Goal: Task Accomplishment & Management: Manage account settings

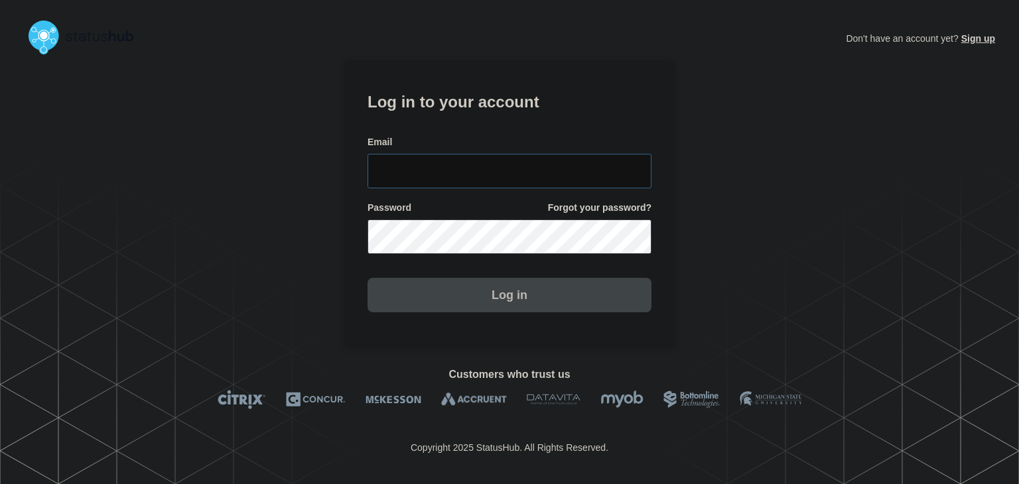
type input "[PERSON_NAME][EMAIL_ADDRESS][PERSON_NAME][DOMAIN_NAME]"
click at [502, 298] on button "Log in" at bounding box center [509, 295] width 284 height 34
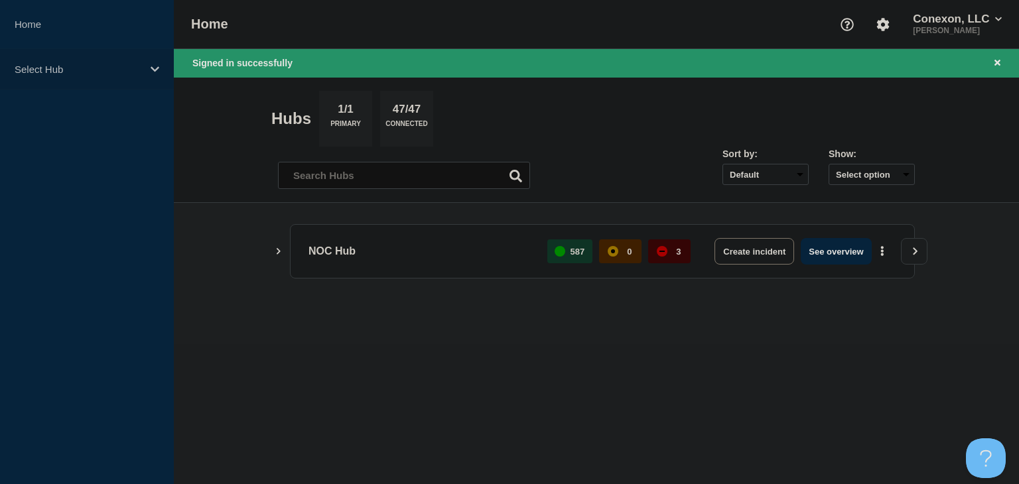
click at [48, 70] on p "Select Hub" at bounding box center [78, 69] width 127 height 11
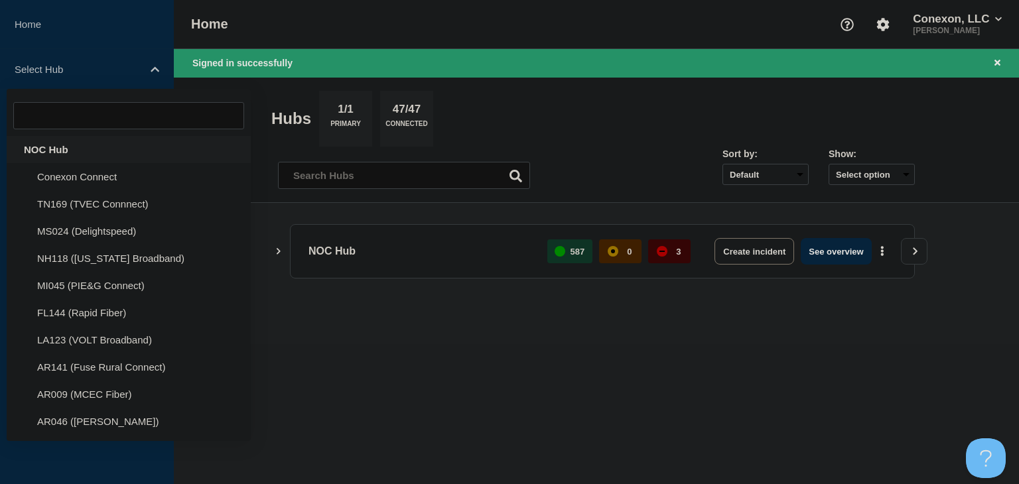
click at [40, 143] on div "NOC Hub" at bounding box center [129, 149] width 244 height 27
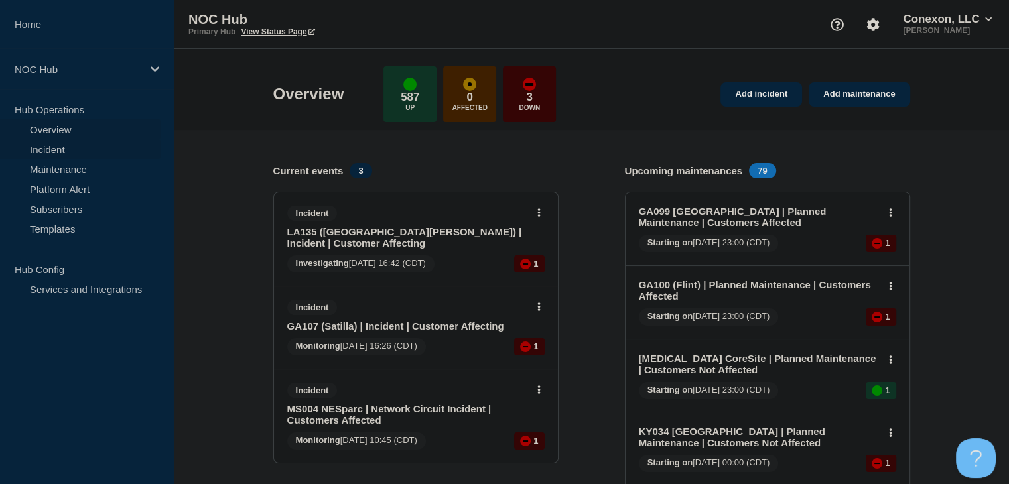
click at [40, 143] on link "Incident" at bounding box center [80, 149] width 160 height 20
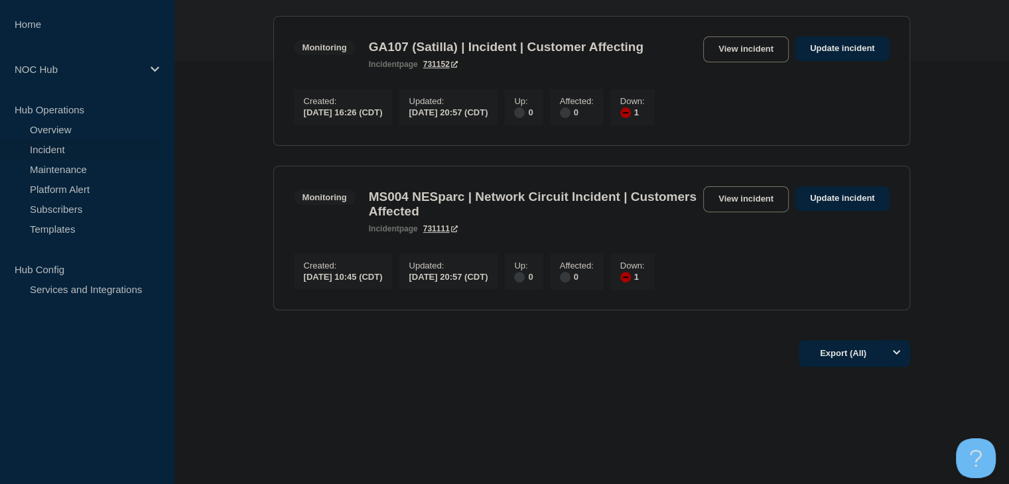
scroll to position [444, 0]
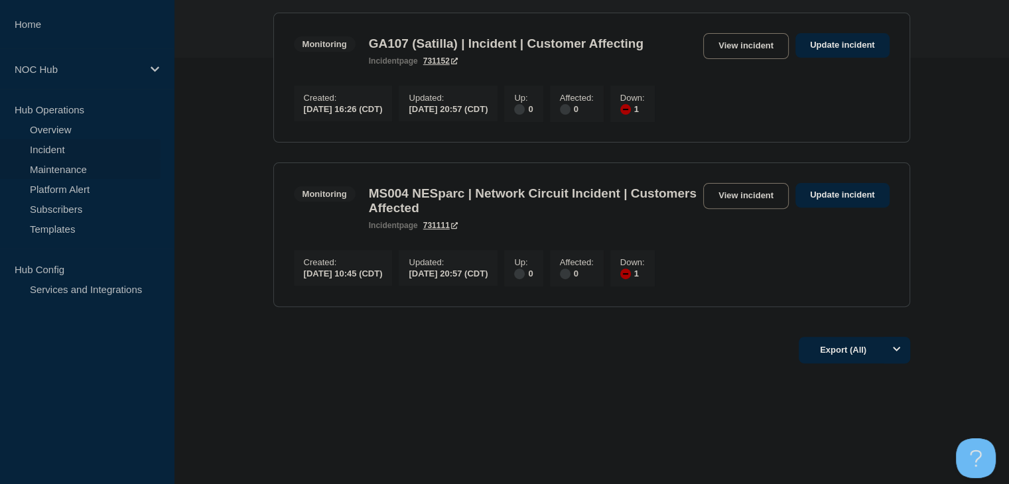
click at [43, 173] on link "Maintenance" at bounding box center [80, 169] width 160 height 20
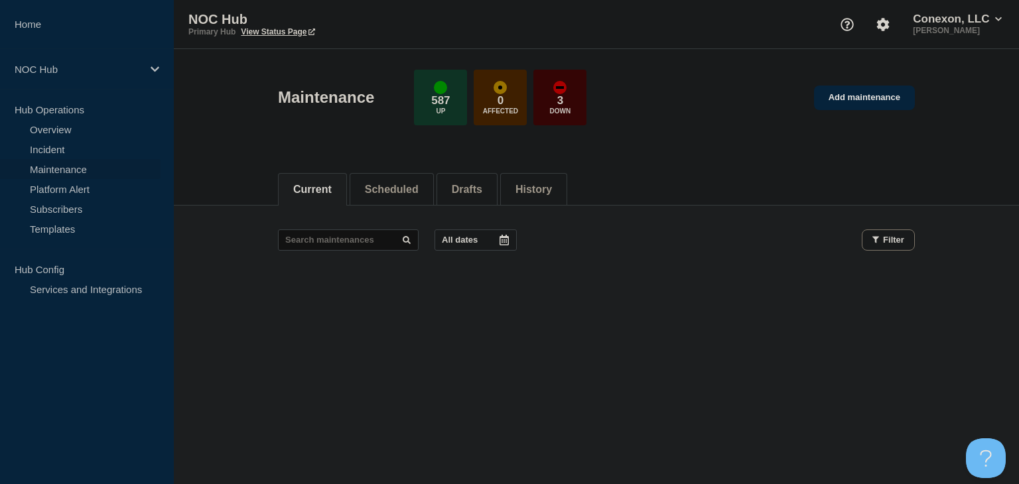
click at [308, 257] on div "All dates Filter" at bounding box center [596, 251] width 637 height 45
click at [418, 190] on button "Scheduled" at bounding box center [392, 190] width 54 height 12
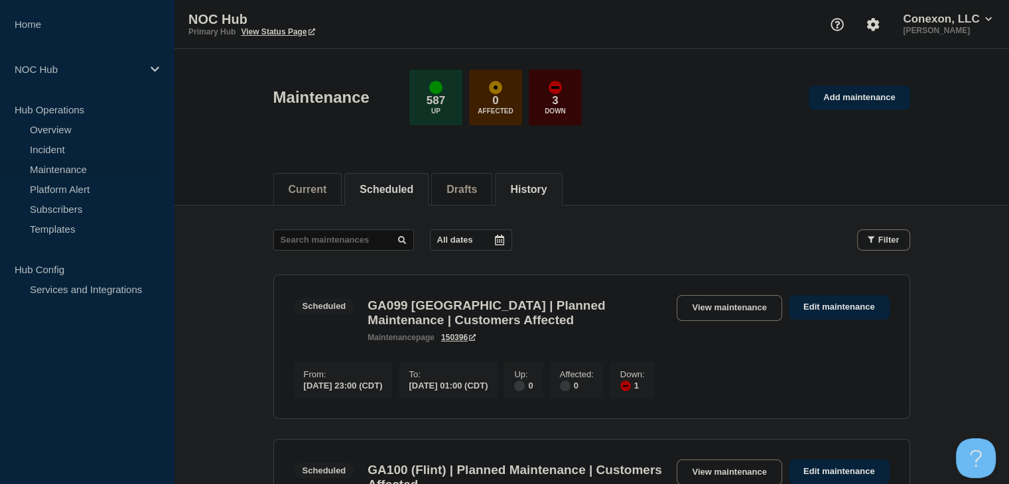
click at [528, 184] on button "History" at bounding box center [528, 190] width 36 height 12
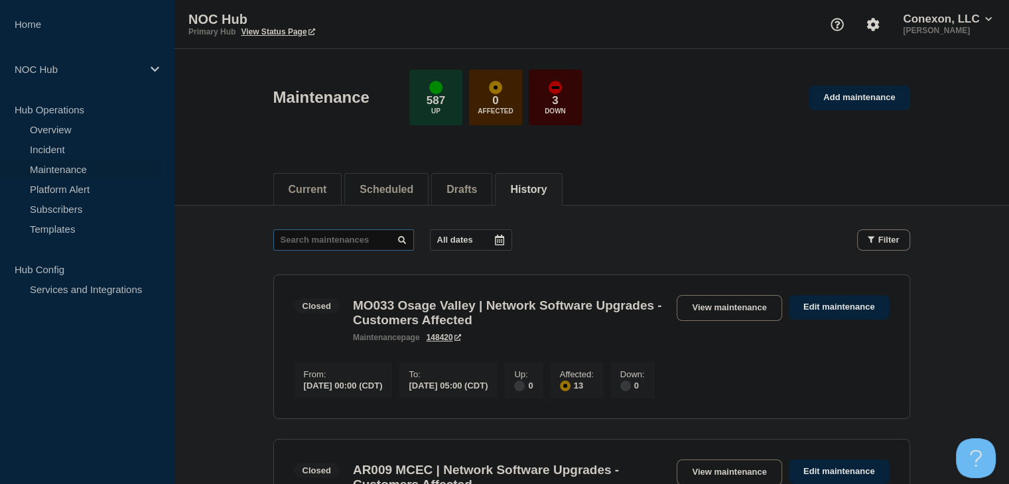
click at [329, 238] on input "text" at bounding box center [343, 239] width 141 height 21
type input "32753"
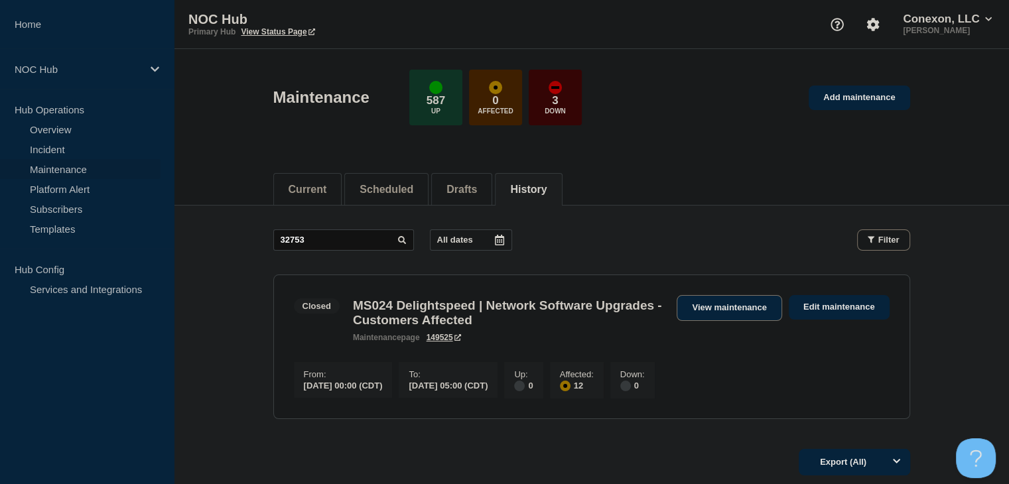
click at [739, 310] on link "View maintenance" at bounding box center [728, 308] width 105 height 26
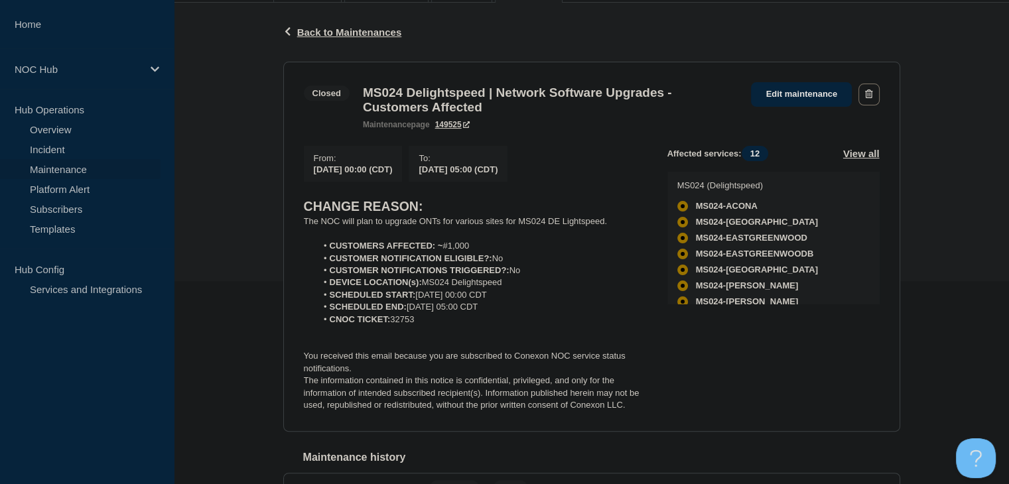
scroll to position [294, 0]
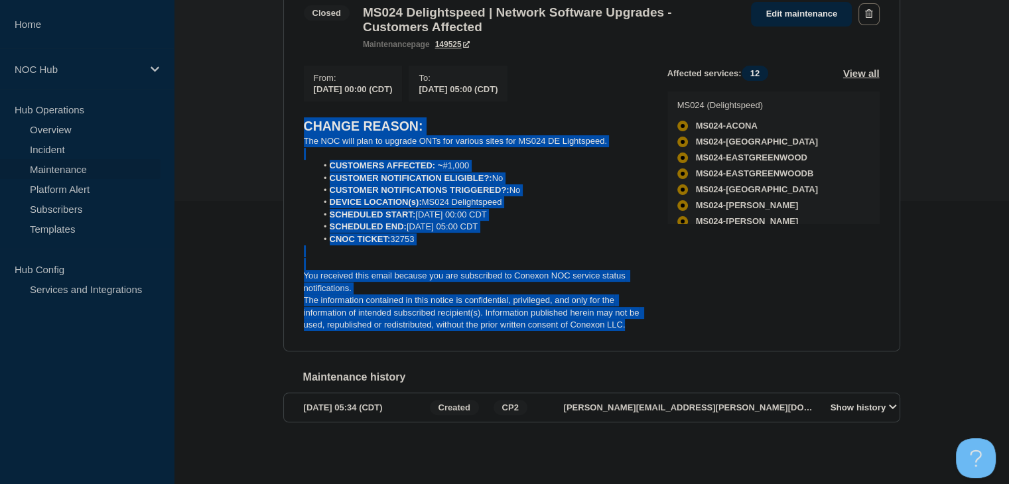
drag, startPoint x: 643, startPoint y: 324, endPoint x: 292, endPoint y: 125, distance: 404.2
click at [292, 125] on section "Closed MS024 Delightspeed | Network Software Upgrades - Customers Affected main…" at bounding box center [591, 166] width 617 height 371
copy div "CHANGE REASON: The NOC will plan to upgrade ONTs for various sites for MS024 DE…"
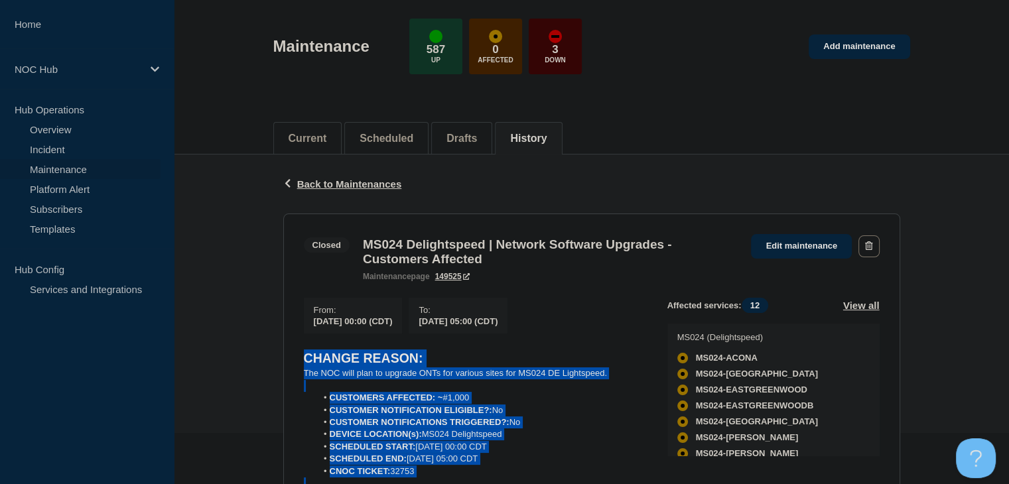
scroll to position [0, 0]
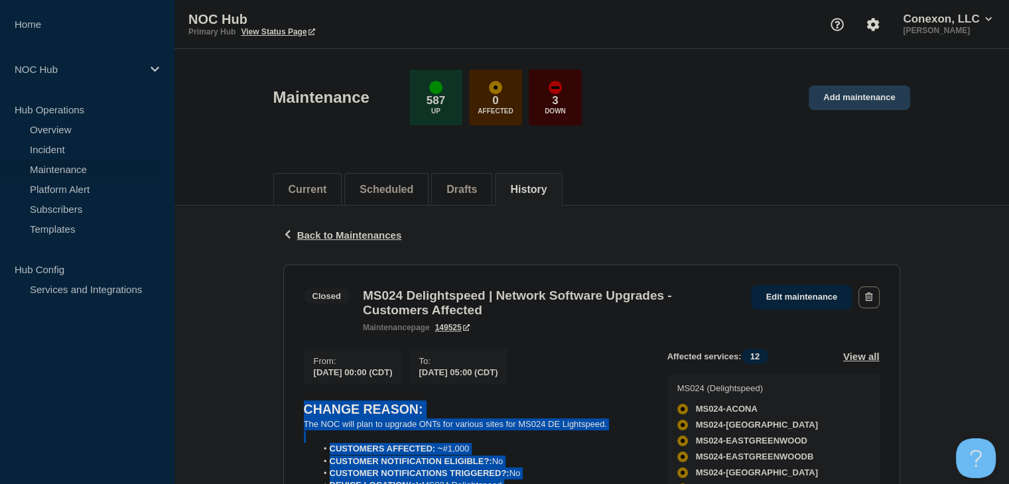
click at [889, 101] on link "Add maintenance" at bounding box center [858, 98] width 101 height 25
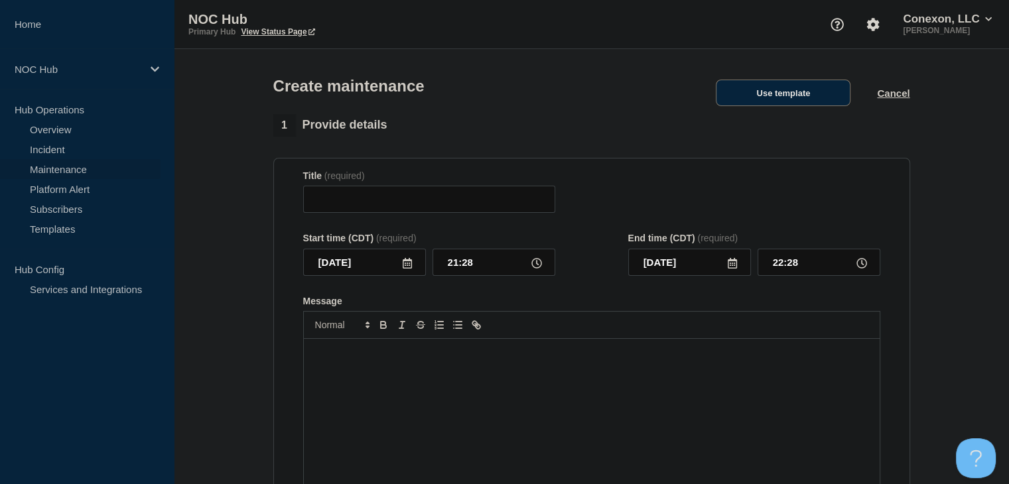
click at [759, 103] on button "Use template" at bounding box center [783, 93] width 135 height 27
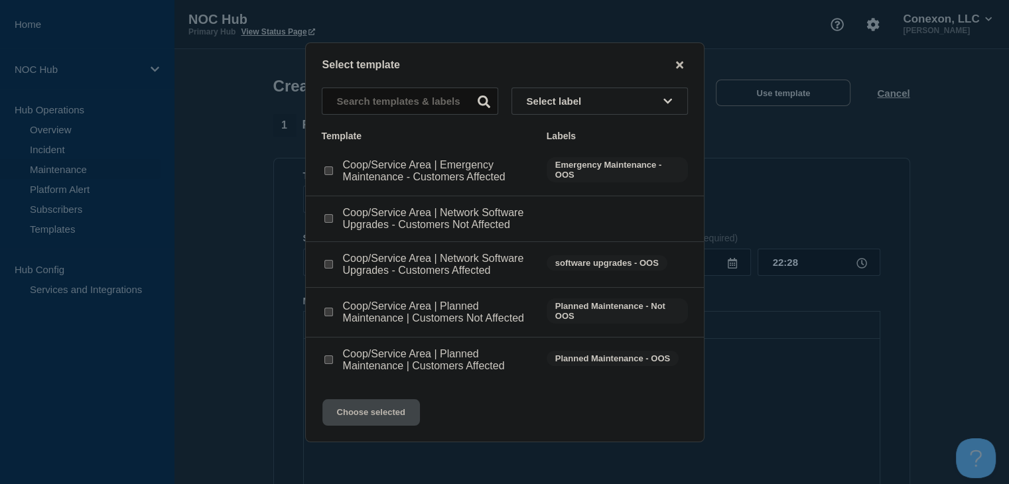
click at [326, 268] on input "Coop/Service Area | Network Software Upgrades - Customers Affected checkbox" at bounding box center [328, 264] width 9 height 9
checkbox input "true"
click at [383, 410] on button "Choose selected" at bounding box center [370, 412] width 97 height 27
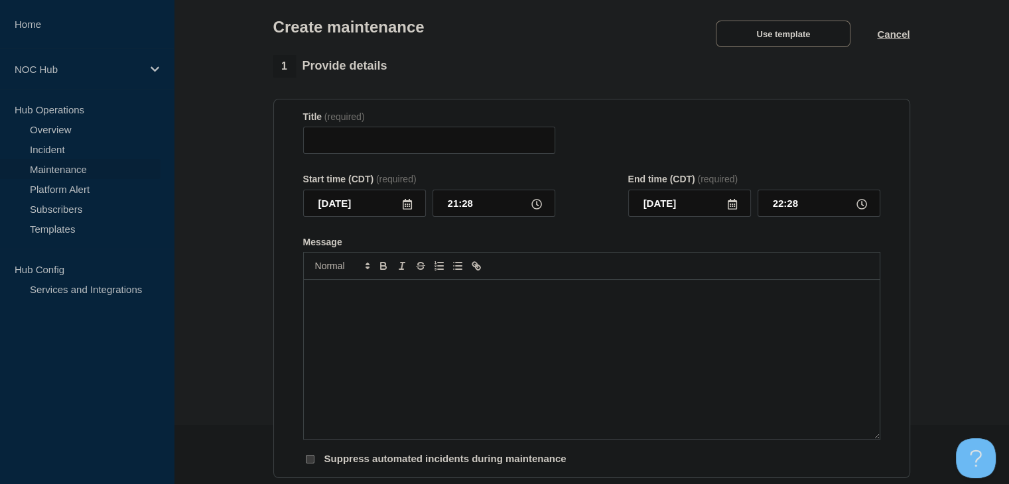
scroll to position [133, 0]
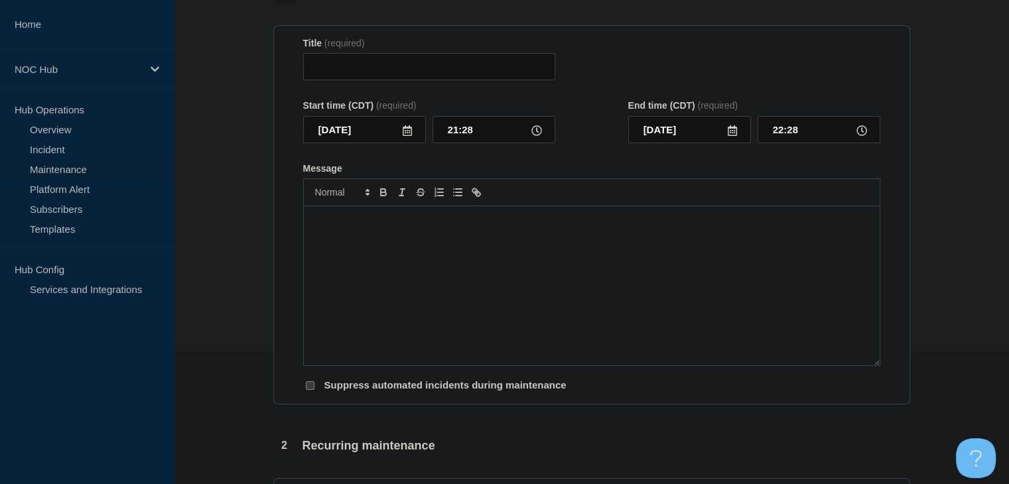
type input "Coop/Service Area | Network Software Upgrades - Customers Affected"
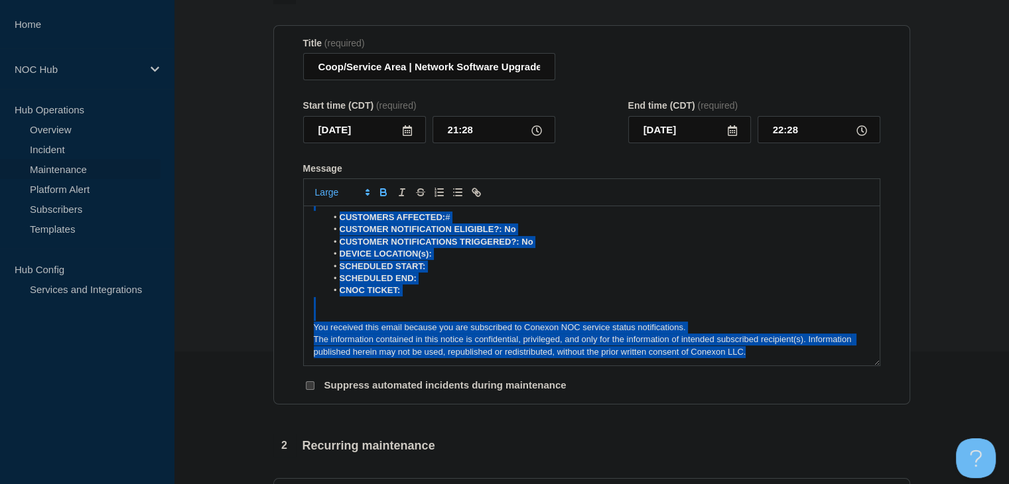
scroll to position [0, 0]
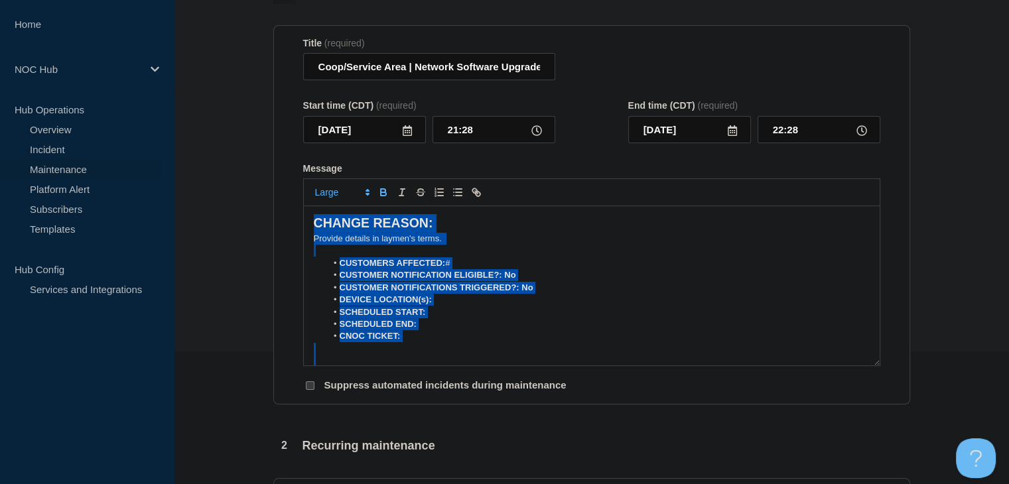
drag, startPoint x: 765, startPoint y: 358, endPoint x: 161, endPoint y: 175, distance: 630.6
click at [161, 175] on div "Home NOC Hub Hub Operations Overview Incident Maintenance Platform Alert Subscr…" at bounding box center [504, 443] width 1009 height 1153
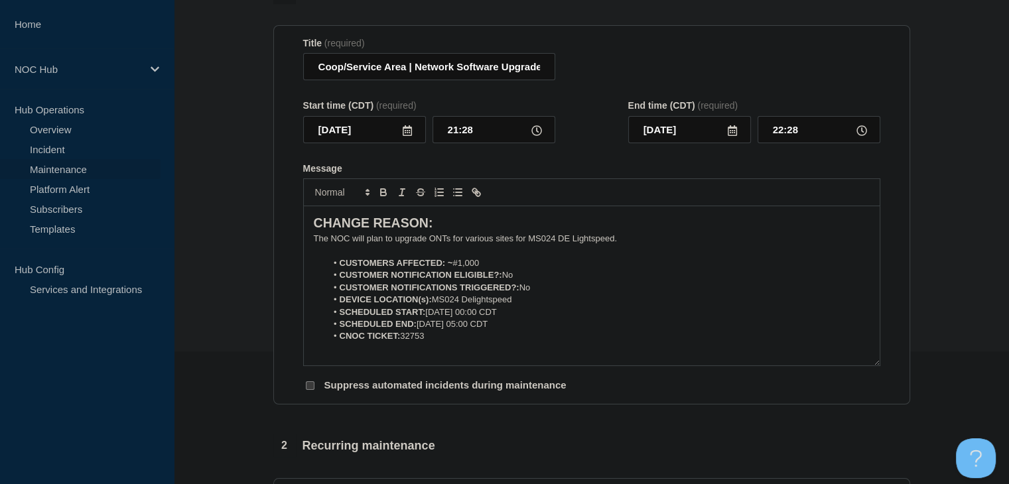
click at [447, 268] on strong "CUSTOMERS AFFECTED: ~" at bounding box center [396, 263] width 113 height 10
click at [485, 267] on li "CUSTOMERS AFFECTED: Up to ~ #1,000" at bounding box center [597, 263] width 543 height 12
click at [498, 269] on li "CUSTOMERS AFFECTED: Up to ~ #6,000" at bounding box center [597, 263] width 543 height 12
click at [504, 269] on li "CUSTOMERS AFFECTED: Up to ~ #6,000" at bounding box center [597, 263] width 543 height 12
drag, startPoint x: 515, startPoint y: 283, endPoint x: 505, endPoint y: 283, distance: 9.9
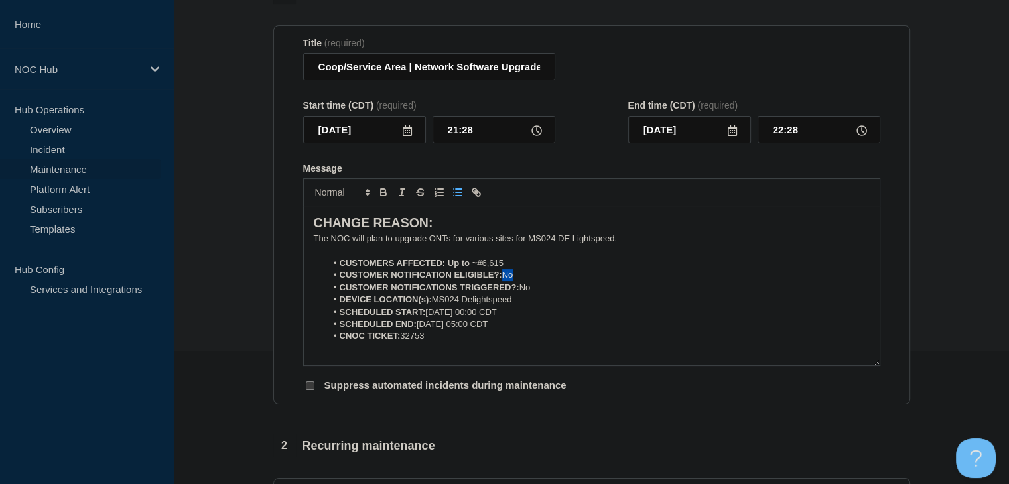
click at [505, 281] on li "CUSTOMER NOTIFICATION ELIGIBLE?: No" at bounding box center [597, 275] width 543 height 12
click at [484, 268] on li "CUSTOMERS AFFECTED: Up to ~ #6,615" at bounding box center [597, 263] width 543 height 12
drag, startPoint x: 470, startPoint y: 269, endPoint x: 459, endPoint y: 269, distance: 11.3
click at [459, 268] on strong "CUSTOMERS AFFECTED: Up to ~" at bounding box center [409, 263] width 138 height 10
drag, startPoint x: 473, startPoint y: 267, endPoint x: 461, endPoint y: 269, distance: 12.1
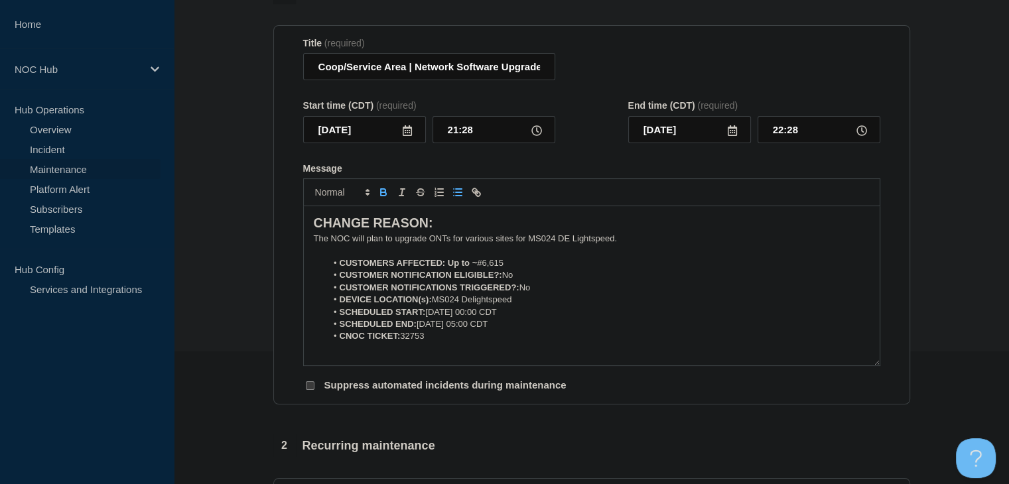
click at [464, 268] on strong "CUSTOMERS AFFECTED: Up to ~" at bounding box center [409, 263] width 138 height 10
drag, startPoint x: 445, startPoint y: 269, endPoint x: 475, endPoint y: 269, distance: 29.8
click at [475, 268] on strong "CUSTOMERS AFFECTED: Up to ~" at bounding box center [409, 263] width 138 height 10
click at [382, 196] on icon "Toggle bold text" at bounding box center [383, 193] width 5 height 3
click at [631, 244] on p "The NOC will plan to upgrade ONTs for various sites for MS024 DE Lightspeed." at bounding box center [592, 239] width 556 height 12
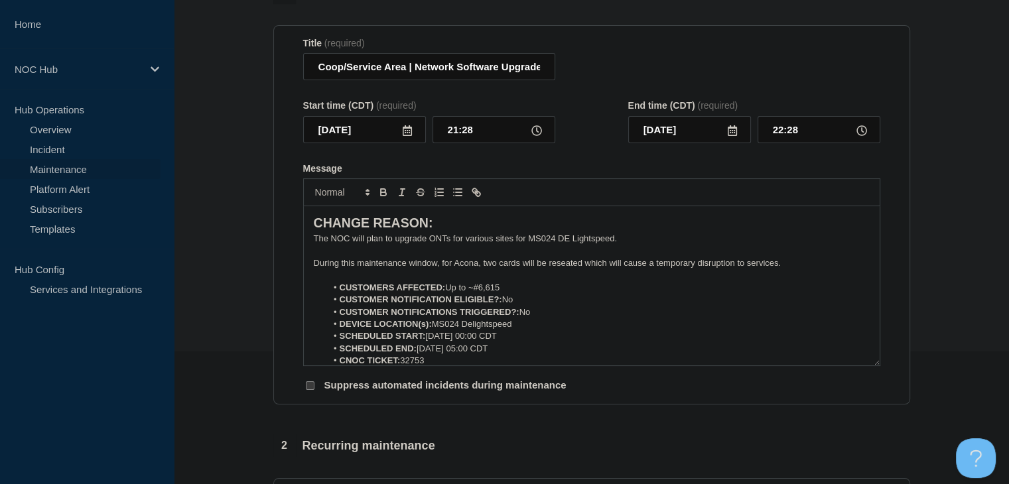
click at [405, 135] on icon at bounding box center [407, 130] width 9 height 11
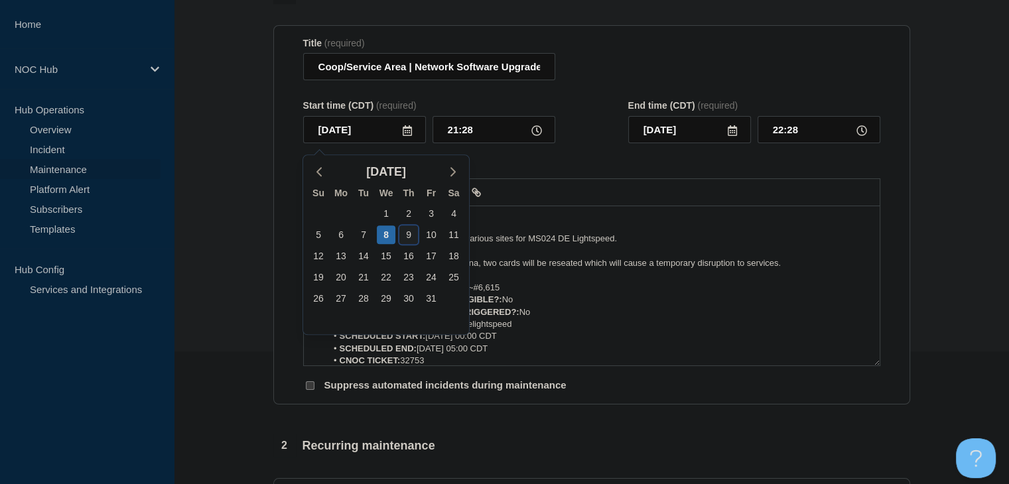
click at [408, 235] on div "9" at bounding box center [408, 234] width 19 height 19
type input "2025-10-09"
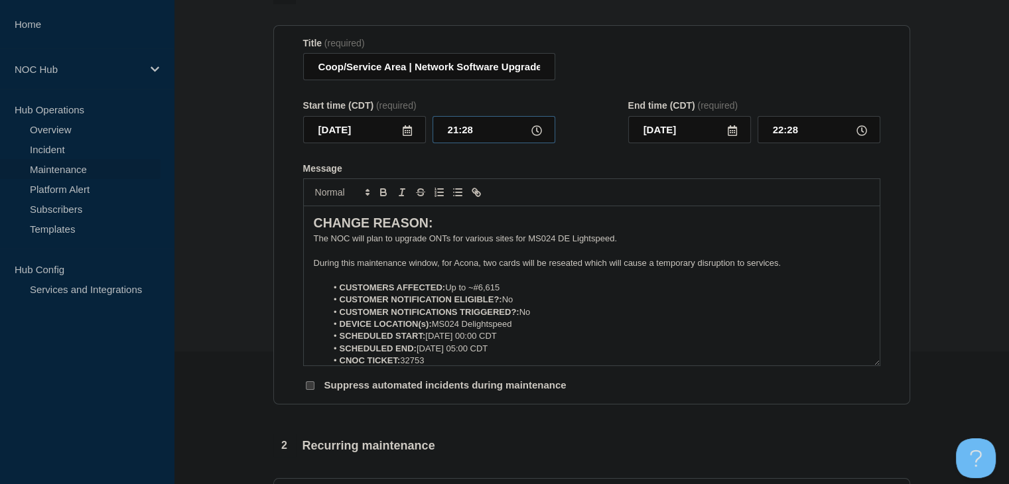
click at [444, 128] on input "21:28" at bounding box center [493, 129] width 123 height 27
type input "00:00"
click at [798, 135] on input "01:00" at bounding box center [818, 129] width 123 height 27
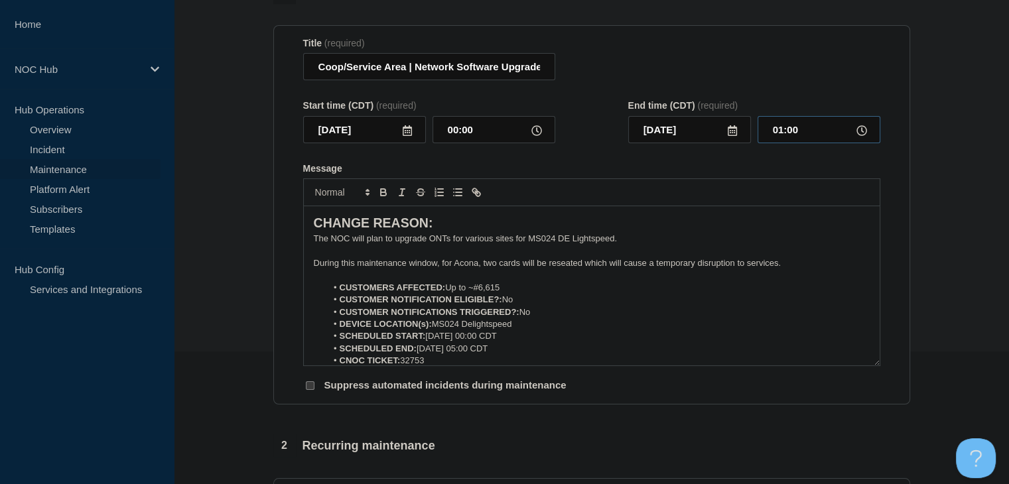
click at [798, 135] on input "01:00" at bounding box center [818, 129] width 123 height 27
type input "05:00"
click at [448, 342] on li "SCHEDULED START: 10-08-2025, 00:00 CDT" at bounding box center [597, 336] width 543 height 12
drag, startPoint x: 405, startPoint y: 70, endPoint x: 313, endPoint y: 80, distance: 92.6
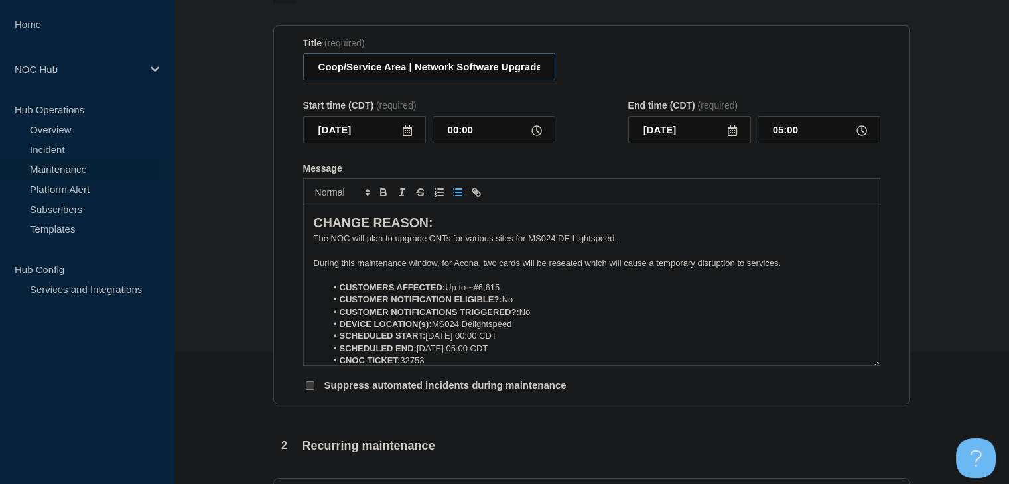
click at [313, 80] on input "Coop/Service Area | Network Software Upgrades - Customers Affected" at bounding box center [429, 66] width 252 height 27
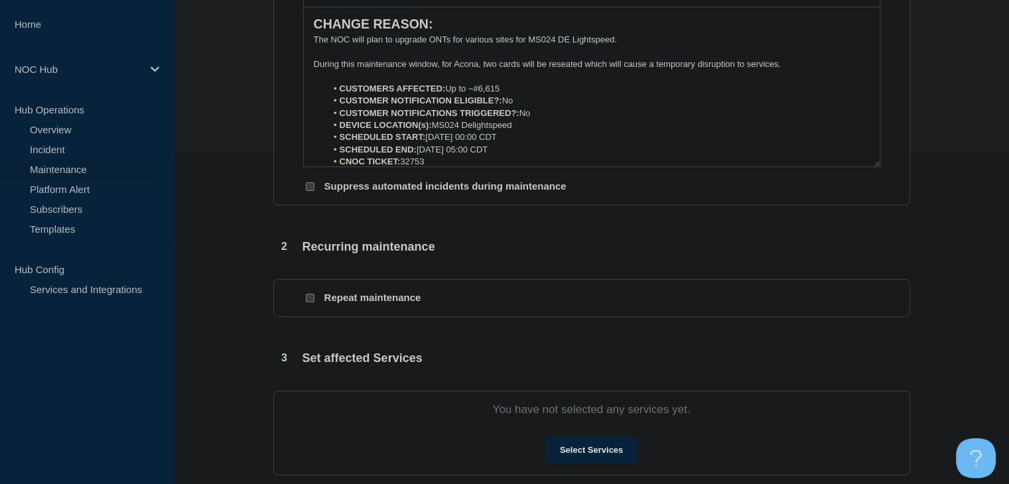
scroll to position [66, 0]
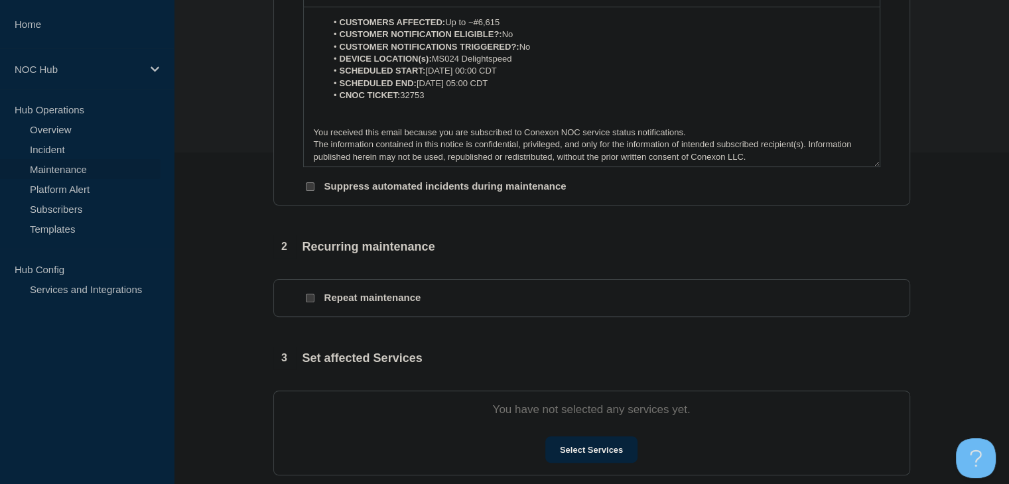
type input "MS024 Delightspeed | Network Software Upgrades - Customers Affected"
click at [515, 38] on li "CUSTOMER NOTIFICATION ELIGIBLE?: No" at bounding box center [597, 35] width 543 height 12
click at [532, 46] on li "CUSTOMER NOTIFICATIONS TRIGGERED?: No" at bounding box center [597, 47] width 543 height 12
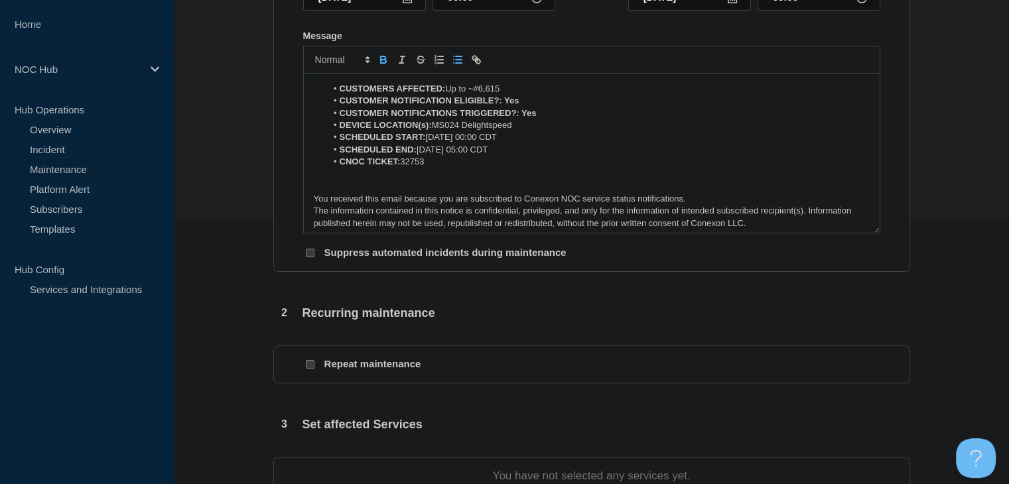
scroll to position [265, 0]
click at [510, 105] on strong "CUSTOMER NOTIFICATION ELIGIBLE?: Yes" at bounding box center [430, 100] width 180 height 10
click at [387, 66] on icon "Toggle bold text" at bounding box center [383, 60] width 12 height 12
click at [533, 115] on strong "CUSTOMER NOTIFICATIONS TRIGGERED?: Yes" at bounding box center [438, 113] width 197 height 10
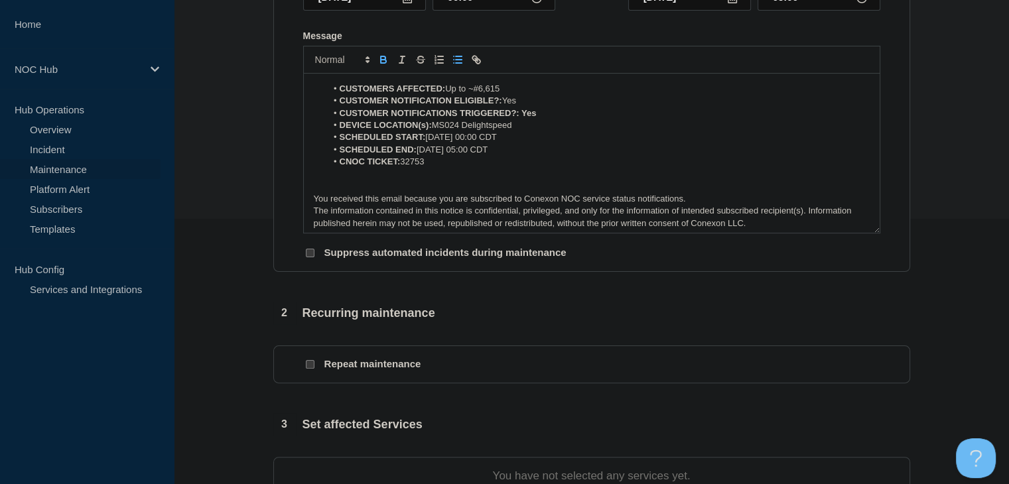
click at [533, 115] on strong "CUSTOMER NOTIFICATIONS TRIGGERED?: Yes" at bounding box center [438, 113] width 197 height 10
click at [529, 116] on strong "CUSTOMER NOTIFICATIONS TRIGGERED?: Yes" at bounding box center [438, 113] width 197 height 10
click at [377, 64] on icon "Toggle bold text" at bounding box center [383, 60] width 12 height 12
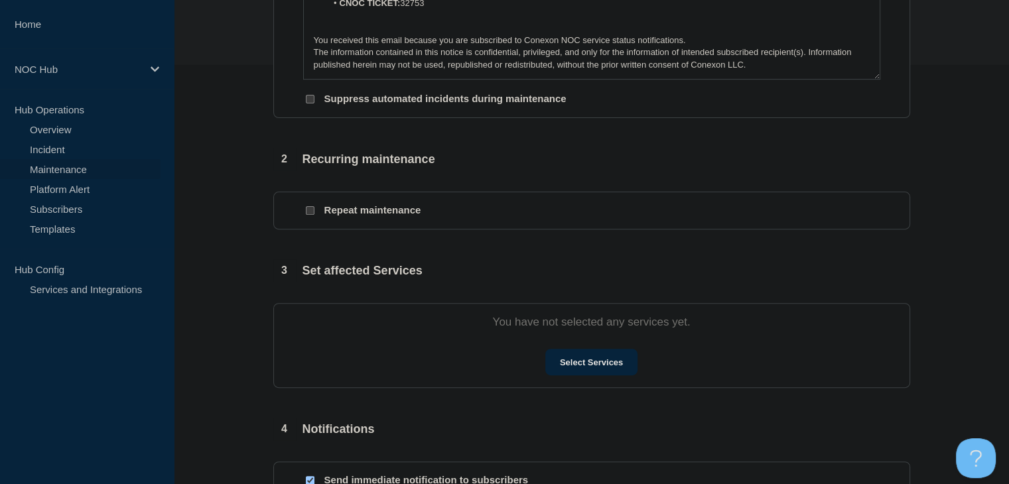
scroll to position [597, 0]
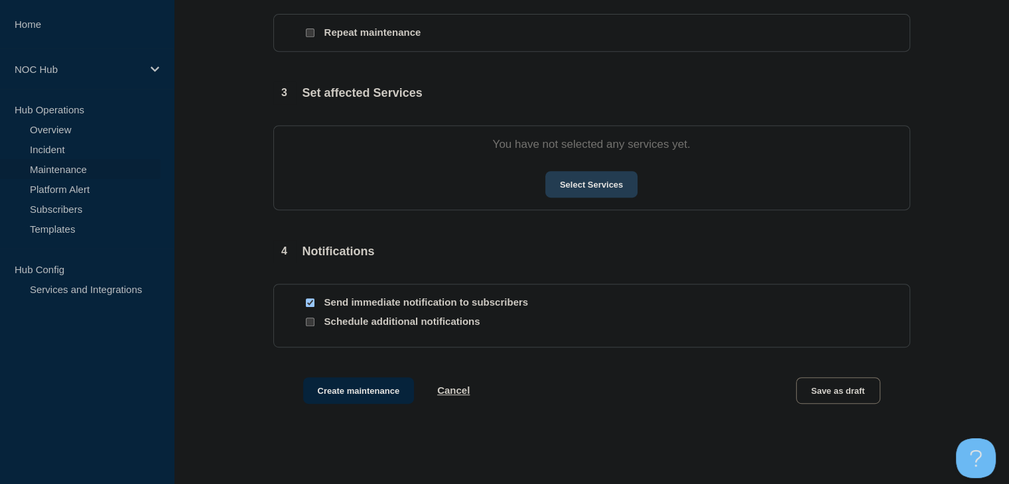
click at [558, 194] on button "Select Services" at bounding box center [591, 184] width 92 height 27
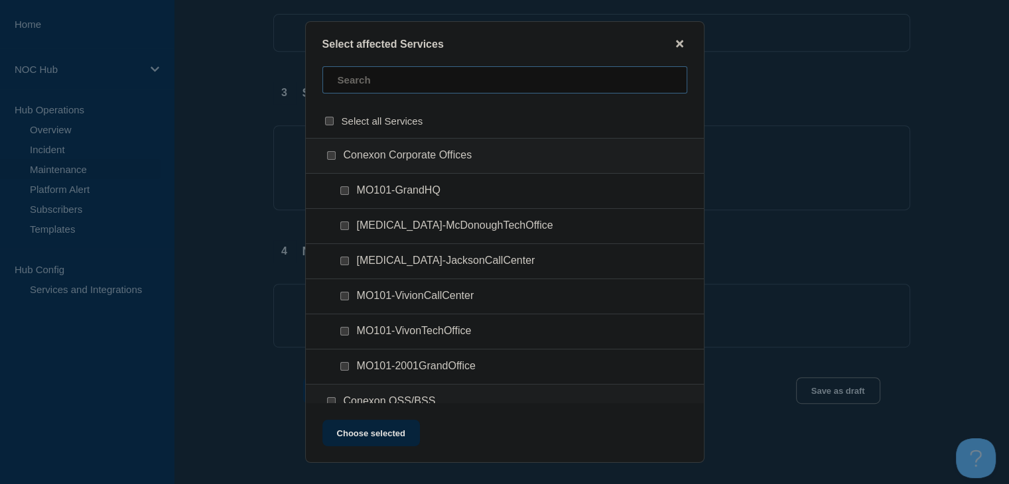
click at [372, 88] on input "text" at bounding box center [504, 79] width 365 height 27
type input "024"
click at [333, 155] on input "MS024 (Delightspeed) checkbox" at bounding box center [331, 155] width 9 height 9
checkbox input "true"
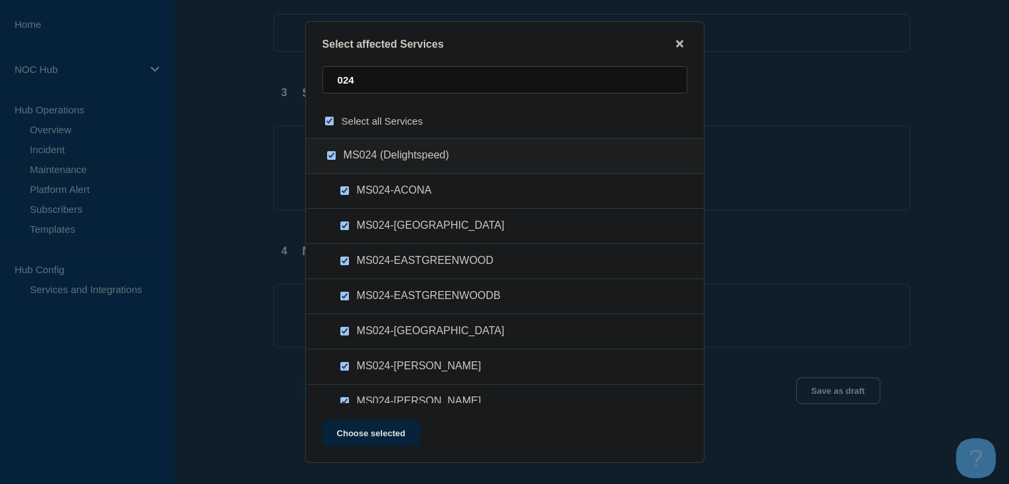
checkbox input "true"
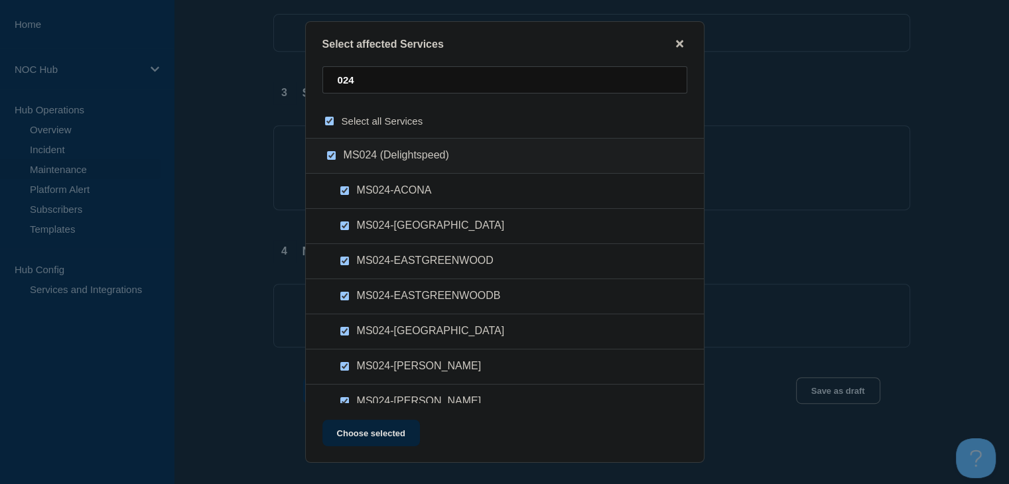
checkbox input "true"
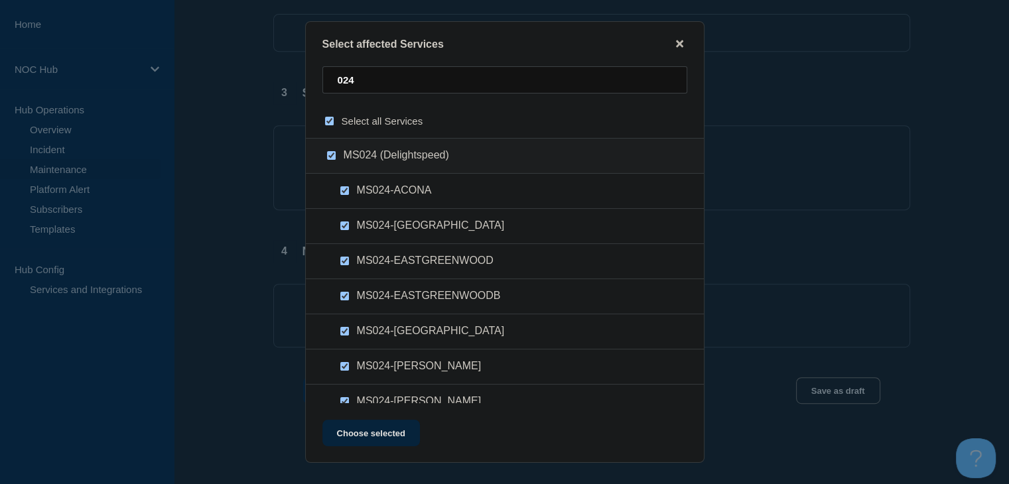
checkbox input "true"
click at [395, 445] on button "Choose selected" at bounding box center [370, 433] width 97 height 27
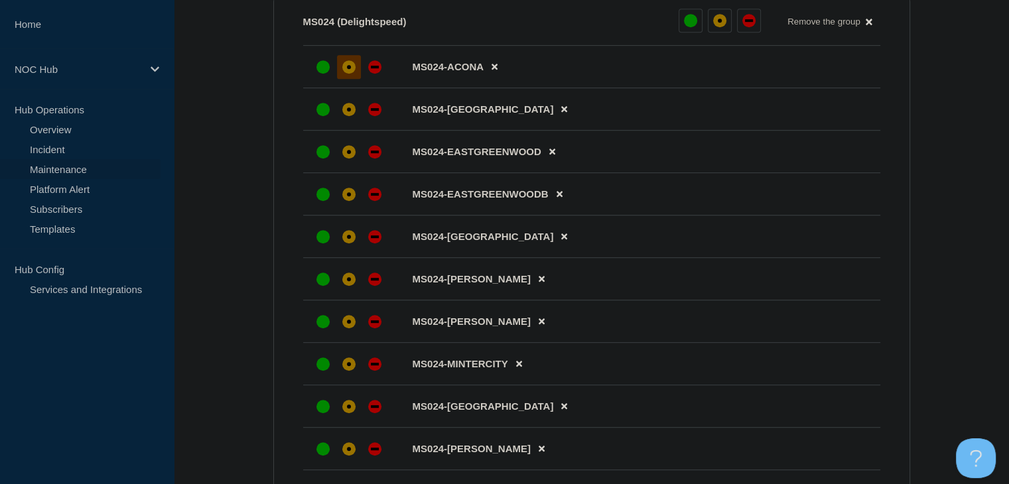
click at [353, 74] on div "affected" at bounding box center [348, 66] width 13 height 13
click at [347, 112] on div "affected" at bounding box center [349, 110] width 4 height 4
click at [345, 151] on div at bounding box center [349, 153] width 24 height 24
click at [561, 198] on icon at bounding box center [559, 195] width 6 height 6
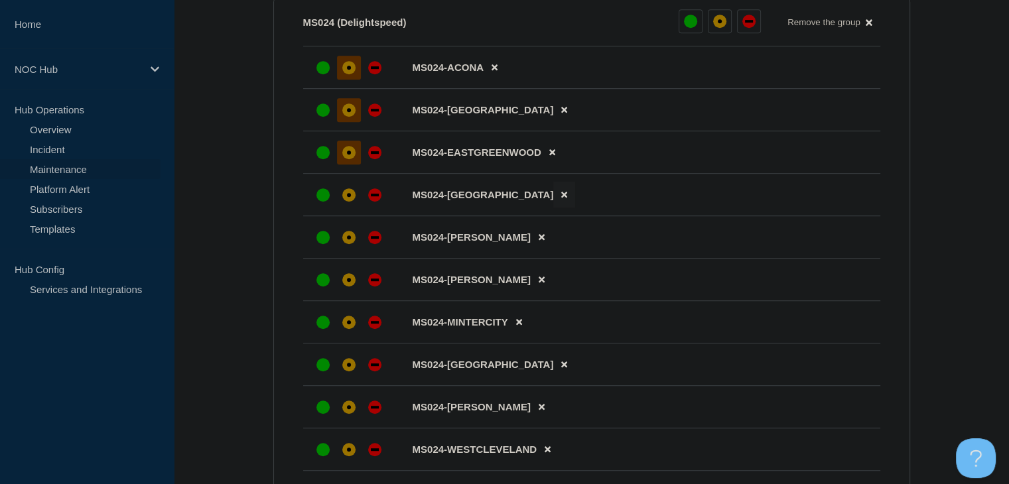
click at [561, 198] on icon at bounding box center [564, 195] width 6 height 6
click at [538, 199] on icon at bounding box center [541, 194] width 6 height 9
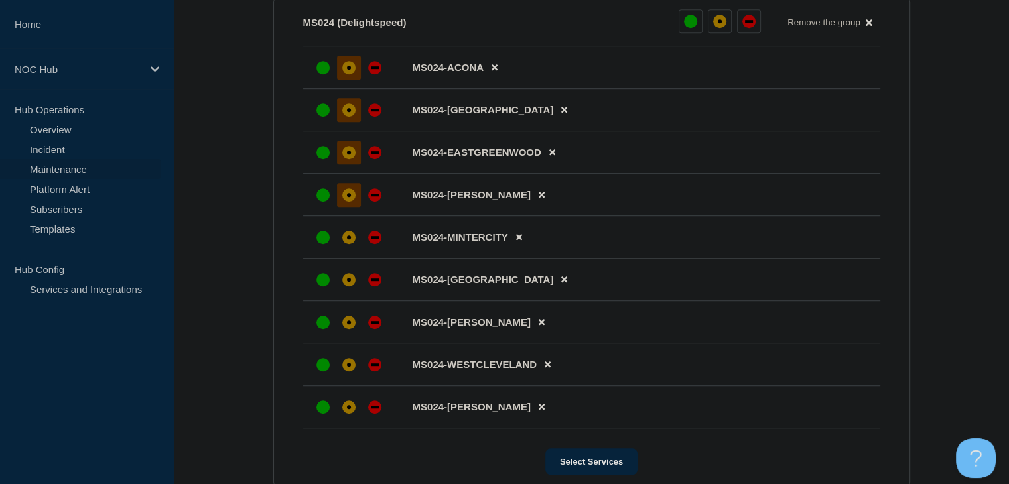
drag, startPoint x: 349, startPoint y: 205, endPoint x: 348, endPoint y: 213, distance: 8.0
click at [349, 202] on div "affected" at bounding box center [348, 194] width 13 height 13
click at [348, 240] on div "affected" at bounding box center [348, 237] width 13 height 13
click at [349, 274] on li "MS024-NORTHWINONA" at bounding box center [591, 280] width 577 height 42
click at [349, 292] on div at bounding box center [349, 280] width 24 height 24
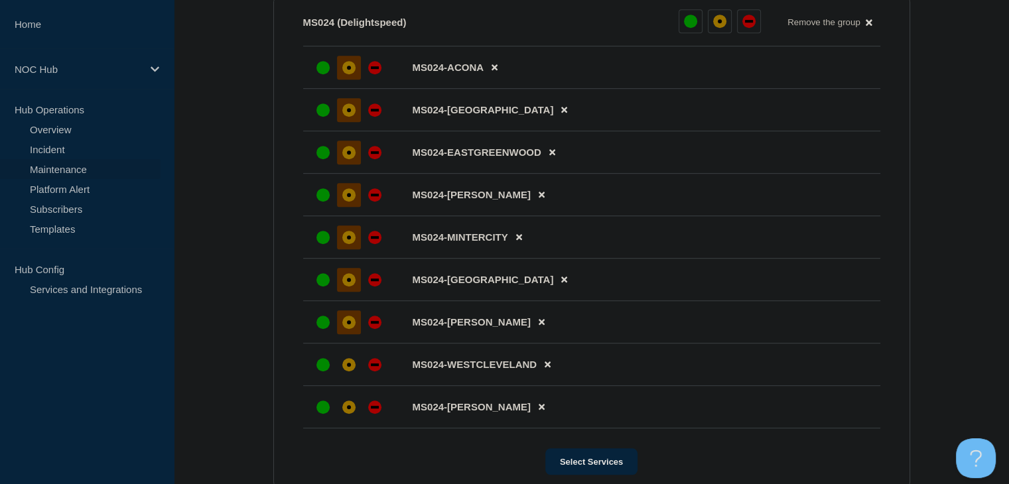
click at [349, 329] on div "affected" at bounding box center [348, 322] width 13 height 13
click at [345, 371] on div "affected" at bounding box center [348, 364] width 13 height 13
click at [345, 413] on div "affected" at bounding box center [348, 407] width 13 height 13
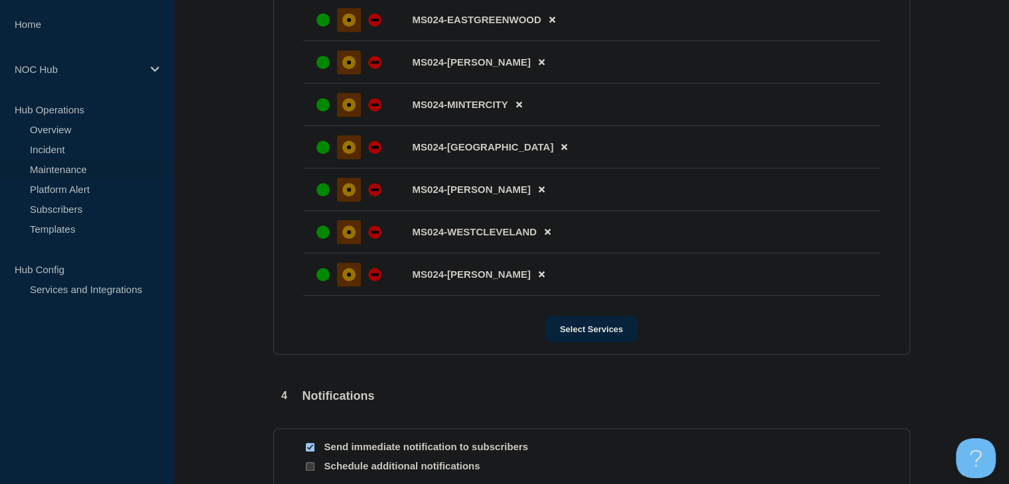
scroll to position [1090, 0]
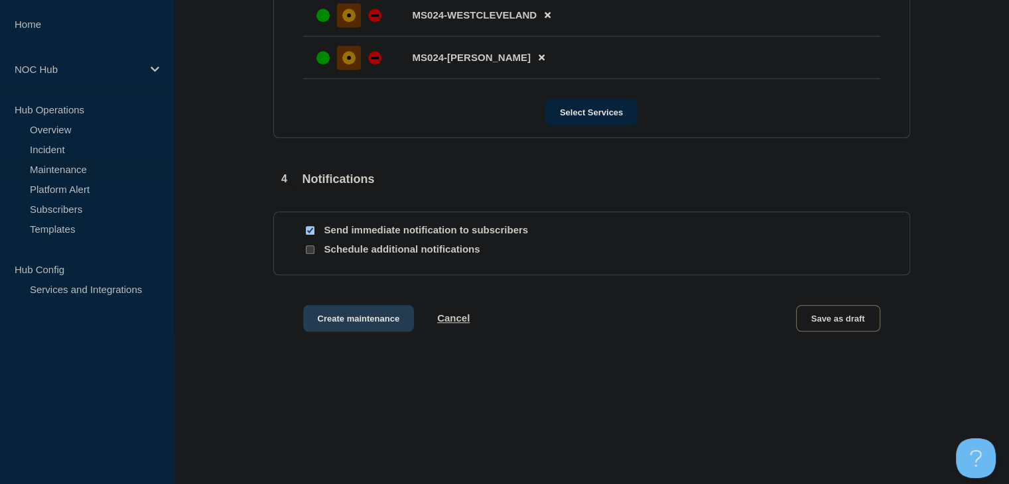
click at [348, 324] on button "Create maintenance" at bounding box center [358, 318] width 111 height 27
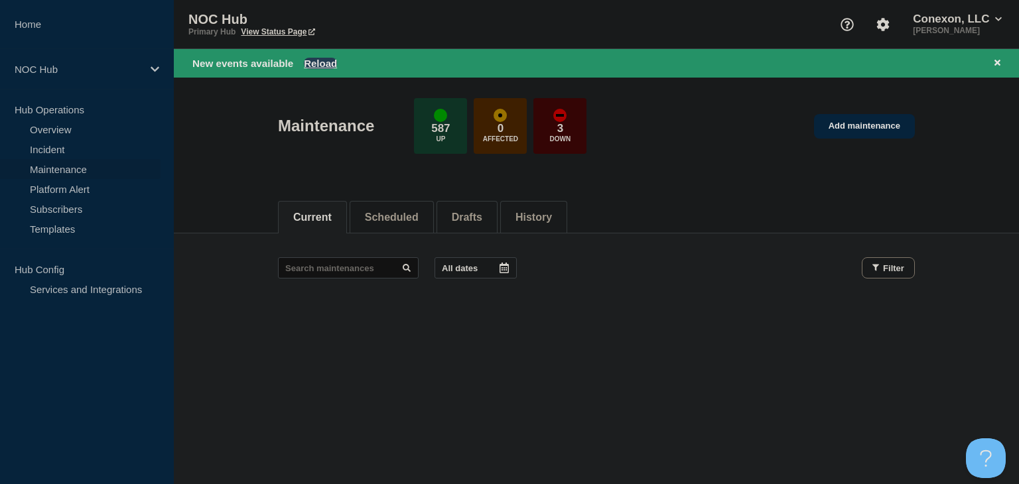
click at [321, 66] on button "Reload" at bounding box center [320, 63] width 33 height 11
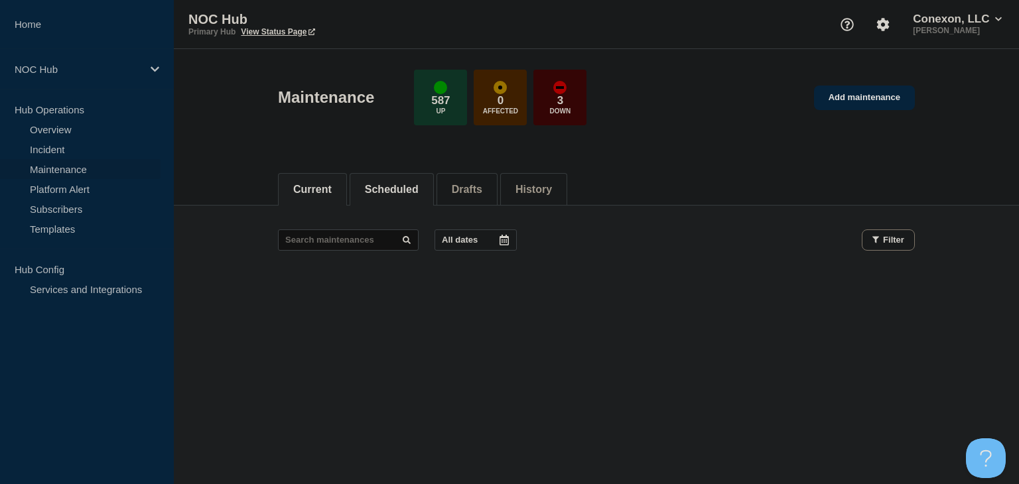
click at [379, 188] on button "Scheduled" at bounding box center [392, 190] width 54 height 12
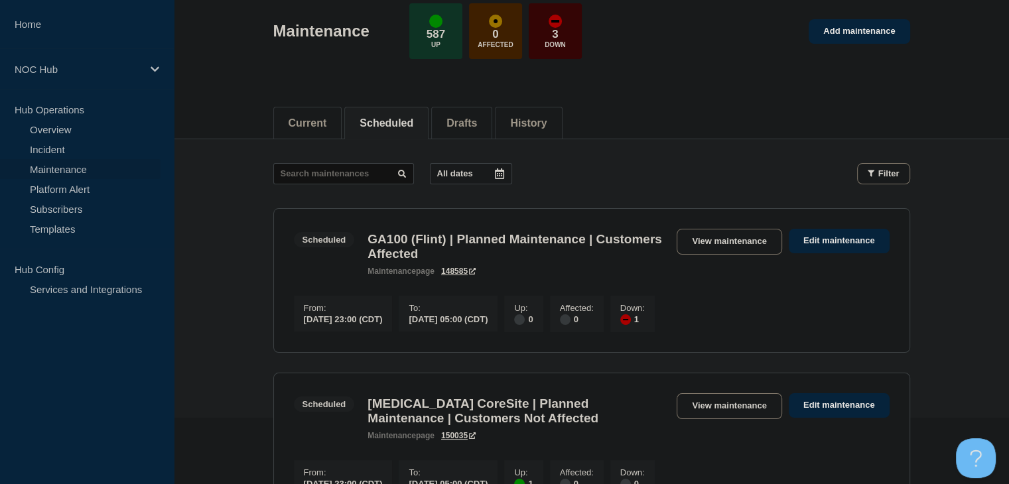
scroll to position [265, 0]
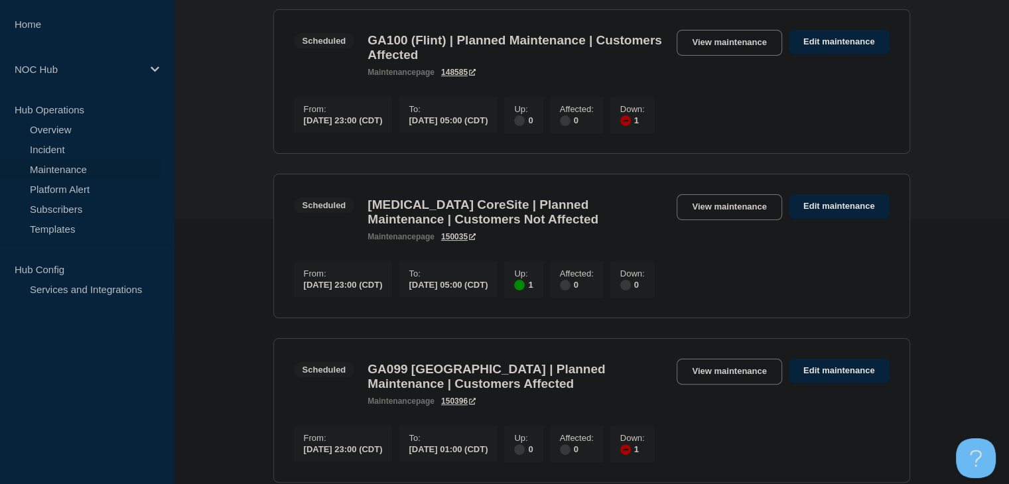
drag, startPoint x: 731, startPoint y: 216, endPoint x: 270, endPoint y: 245, distance: 461.8
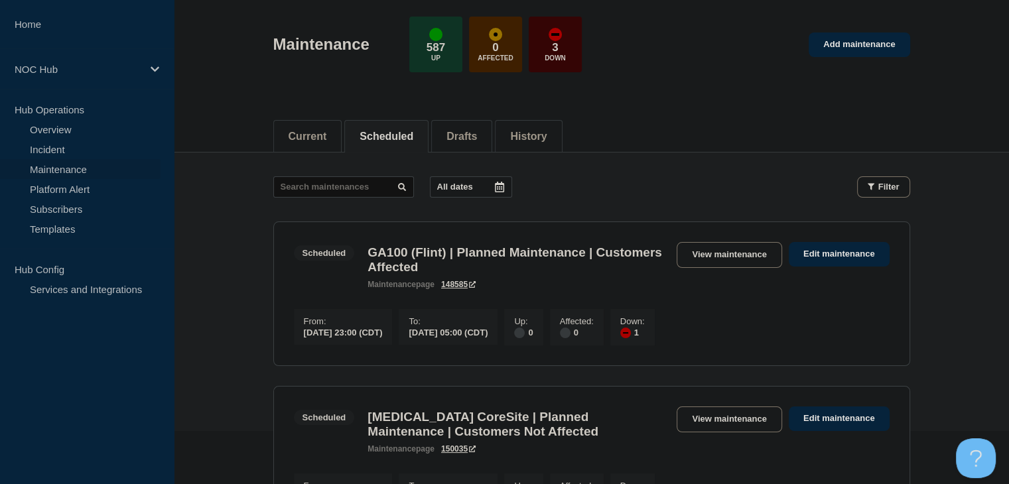
scroll to position [0, 0]
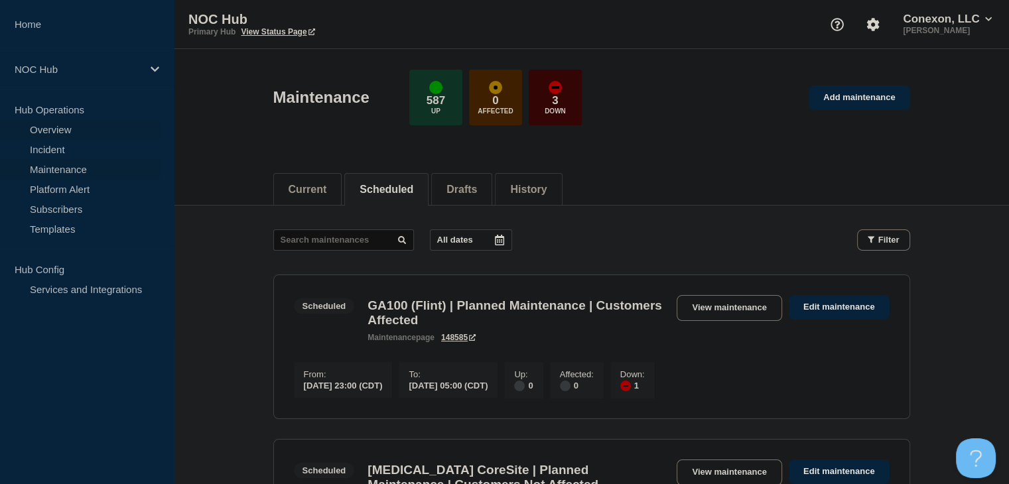
click at [68, 131] on link "Overview" at bounding box center [80, 129] width 160 height 20
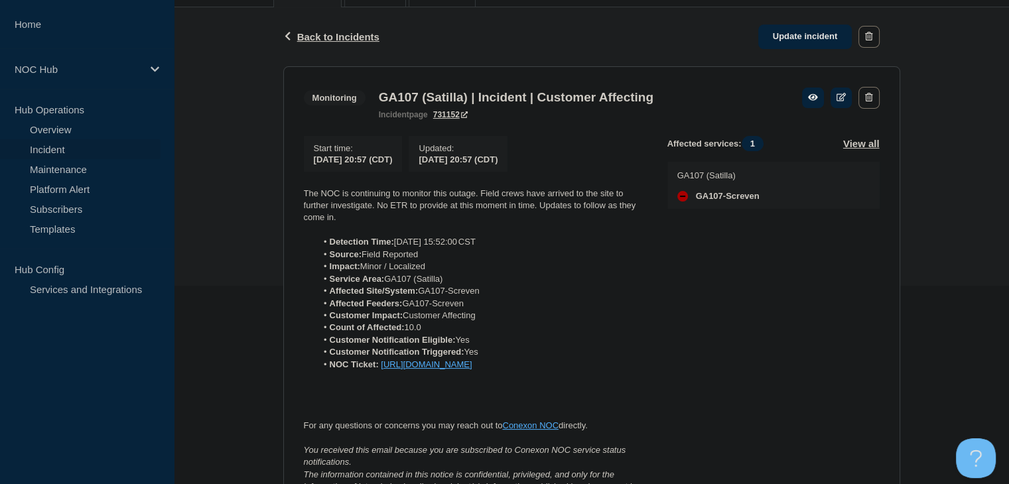
scroll to position [199, 0]
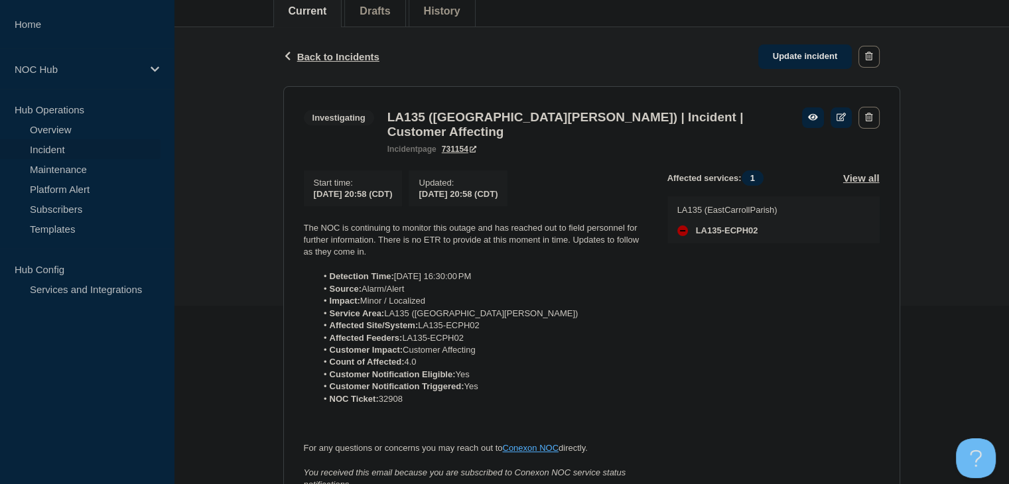
scroll to position [199, 0]
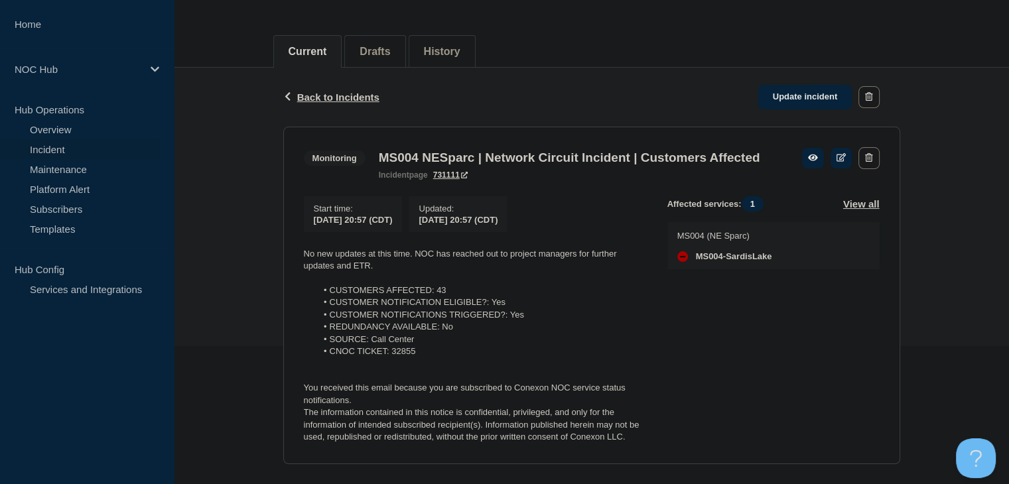
scroll to position [66, 0]
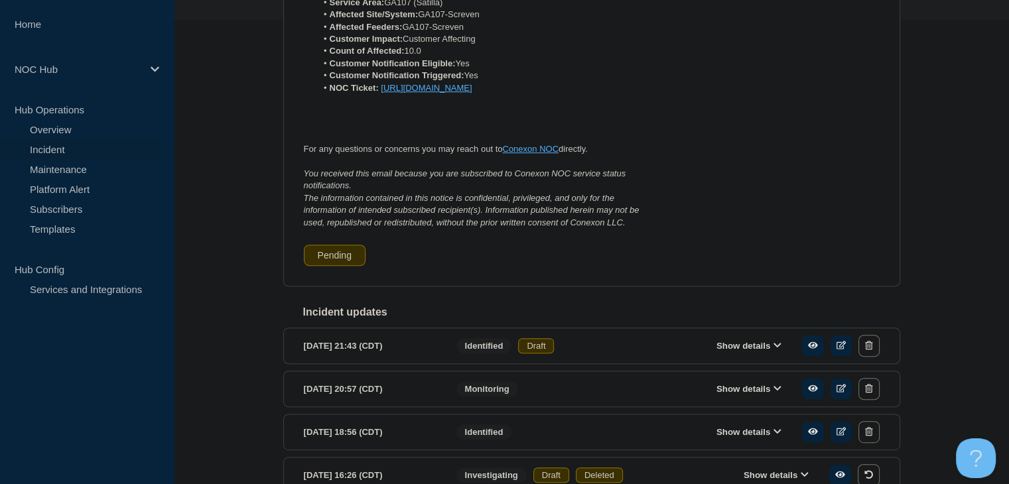
scroll to position [133, 0]
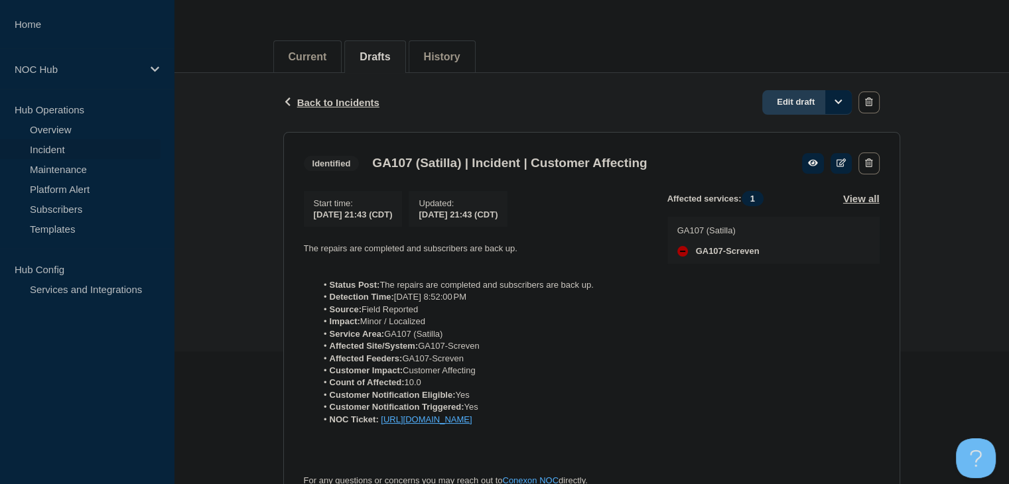
click at [794, 105] on link "Edit draft" at bounding box center [807, 102] width 90 height 25
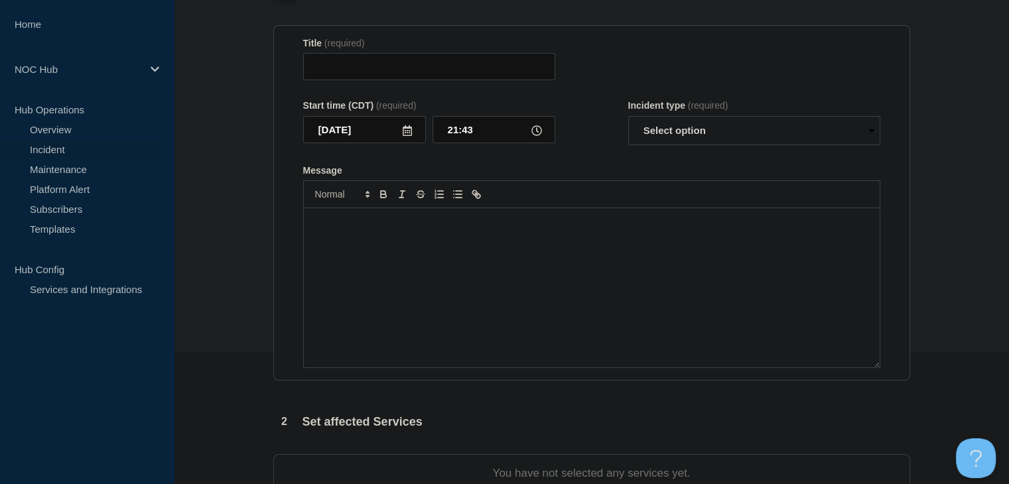
type input "GA107 (Satilla) | Incident | Customer Affecting"
select select "identified"
radio input "false"
radio input "true"
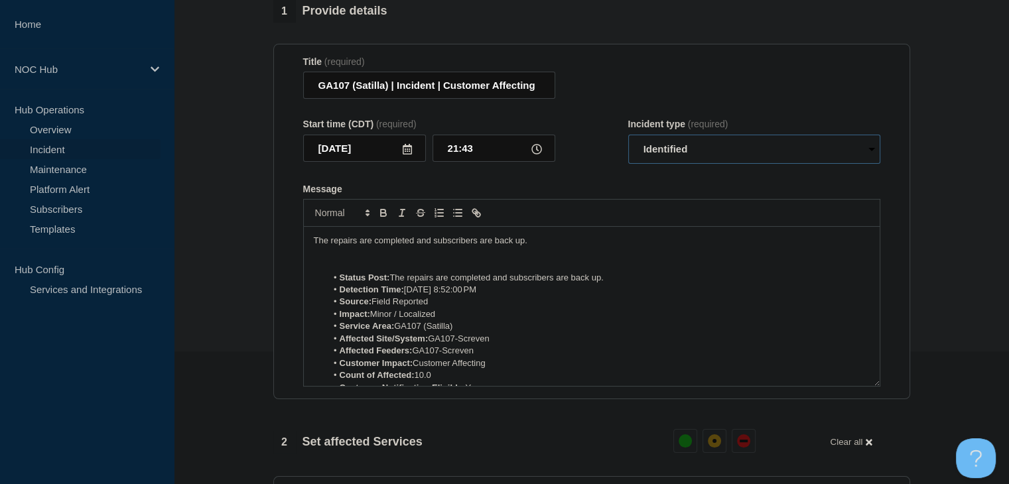
click at [698, 144] on select "Select option Investigating Identified Monitoring Resolved" at bounding box center [754, 149] width 252 height 29
select select "resolved"
click at [628, 143] on select "Select option Investigating Identified Monitoring Resolved" at bounding box center [754, 149] width 252 height 29
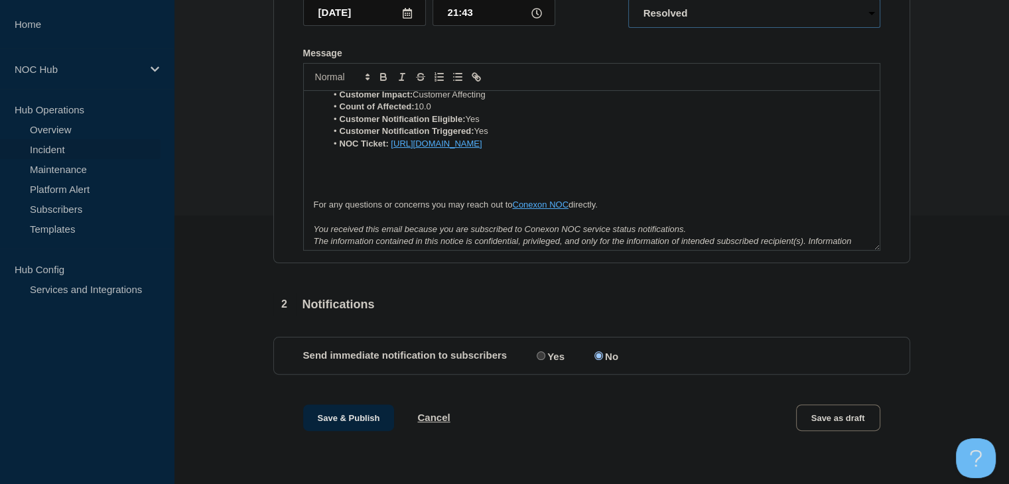
scroll to position [277, 0]
click at [541, 359] on input "Yes" at bounding box center [540, 355] width 9 height 9
radio input "true"
radio input "false"
click at [352, 429] on button "Save & Publish" at bounding box center [349, 418] width 92 height 27
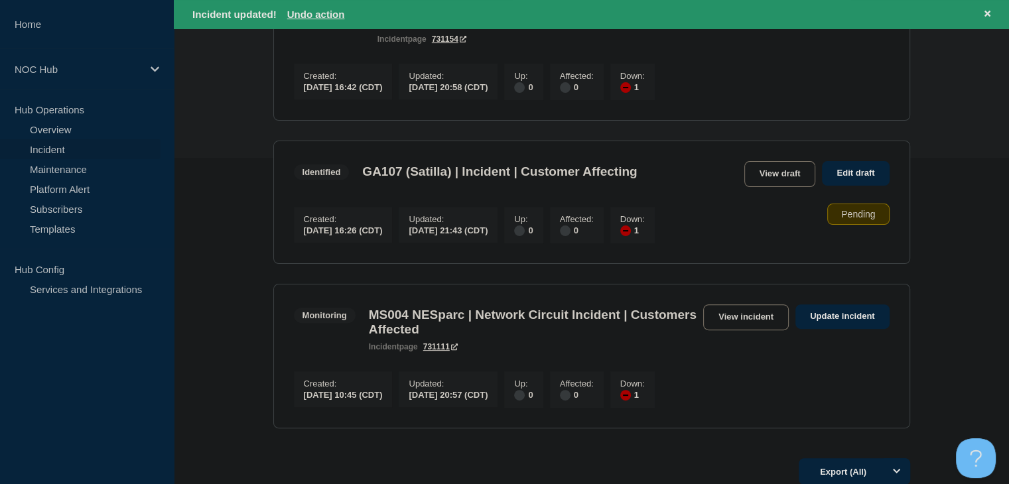
scroll to position [332, 0]
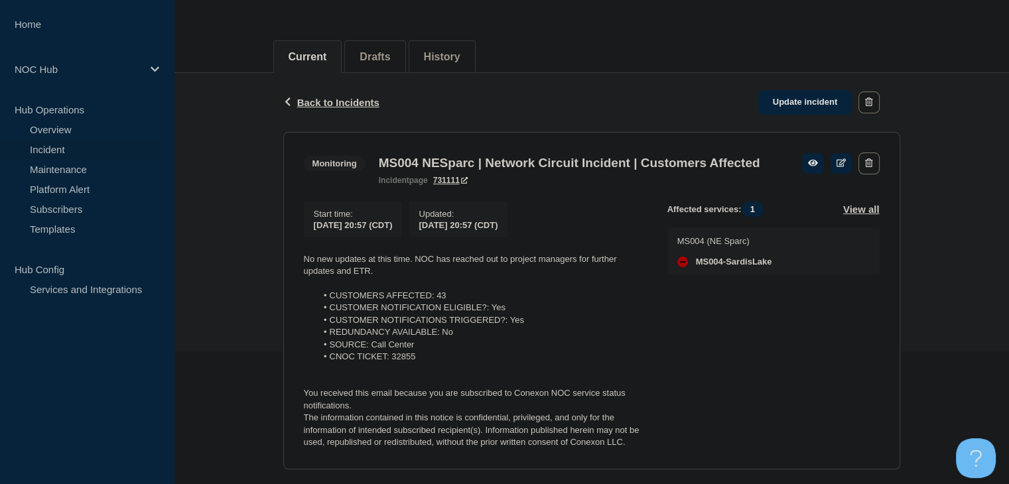
scroll to position [199, 0]
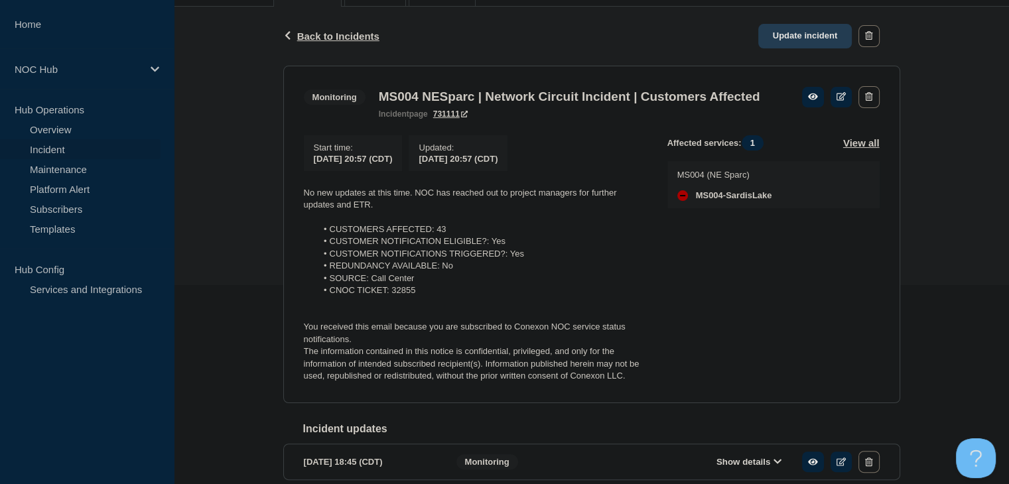
click at [841, 39] on link "Update incident" at bounding box center [805, 36] width 94 height 25
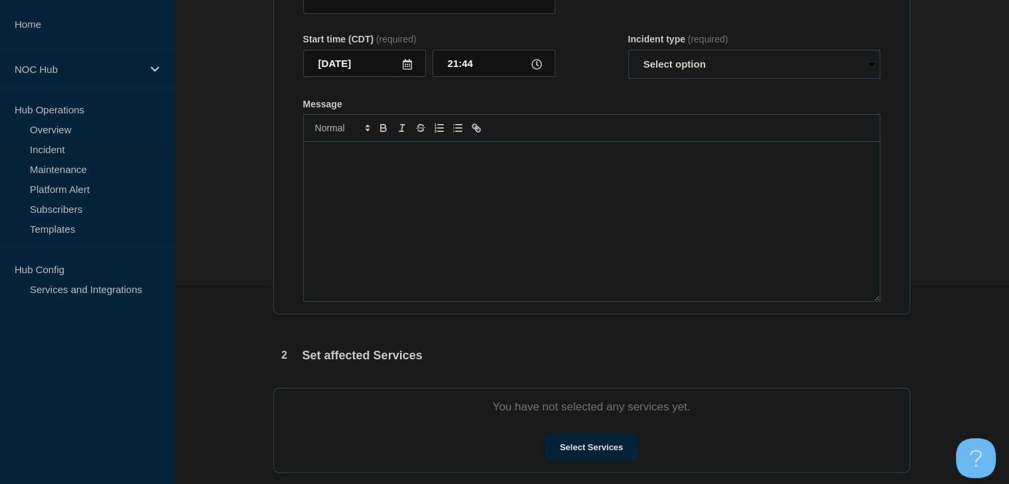
type input "MS004 NESparc | Network Circuit Incident | Customers Affected"
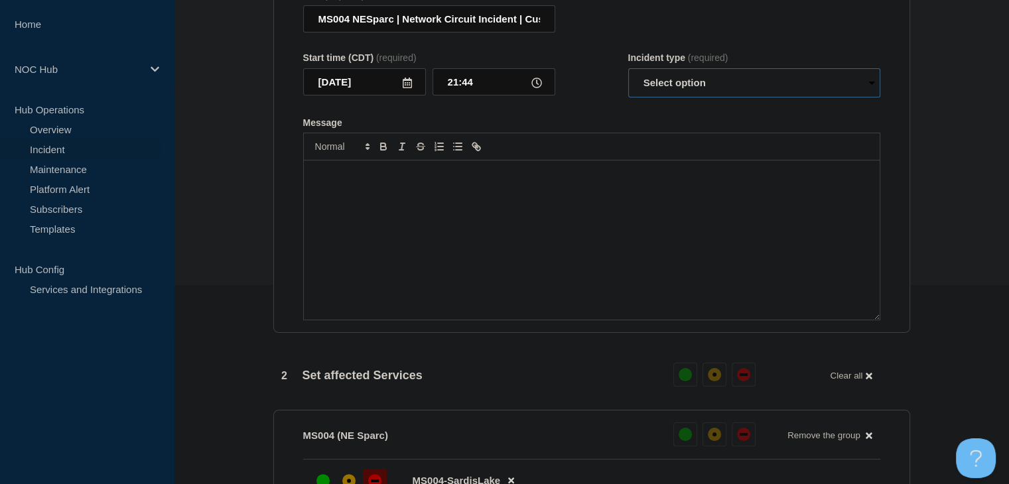
click at [671, 95] on select "Select option Investigating Identified Monitoring Resolved" at bounding box center [754, 82] width 252 height 29
select select "resolved"
click at [628, 76] on select "Select option Investigating Identified Monitoring Resolved" at bounding box center [754, 82] width 252 height 29
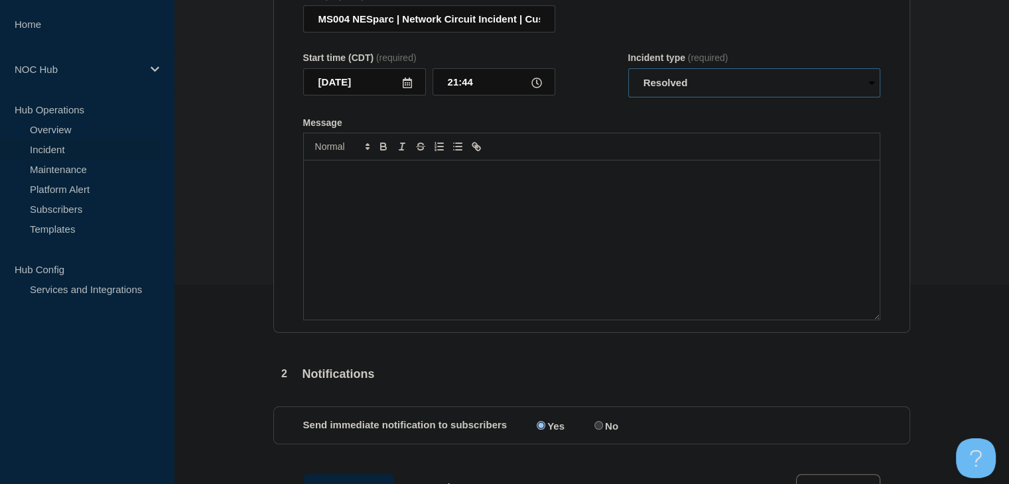
scroll to position [473, 0]
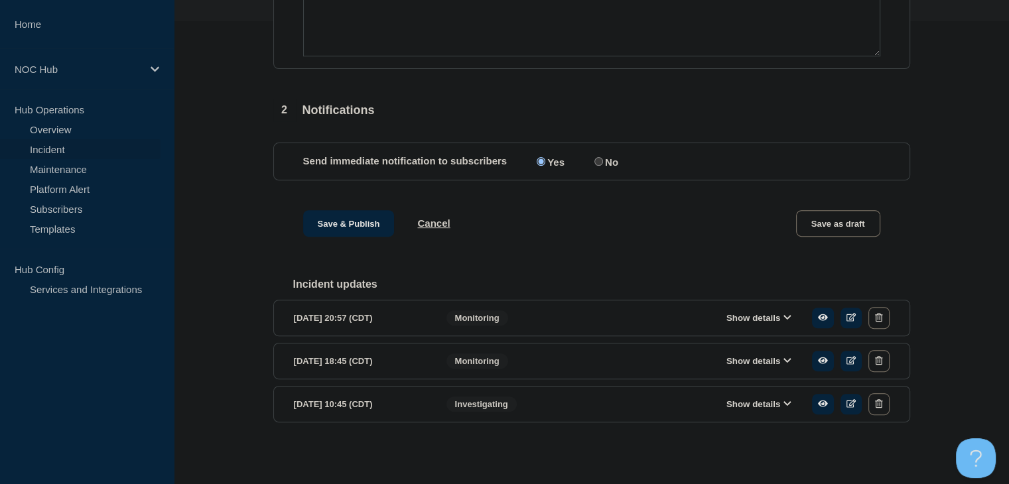
click at [760, 325] on div "Show details" at bounding box center [762, 318] width 254 height 22
click at [754, 318] on button "Show details" at bounding box center [758, 317] width 73 height 11
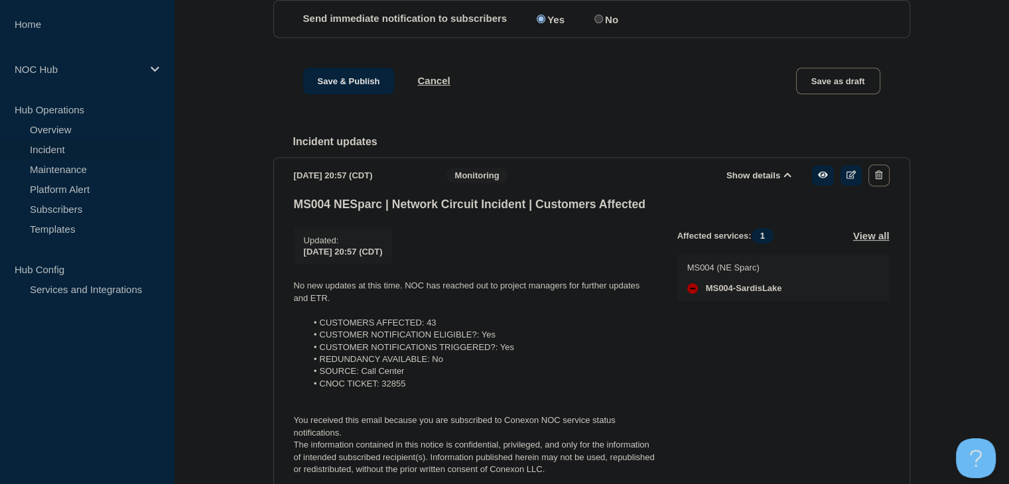
scroll to position [672, 0]
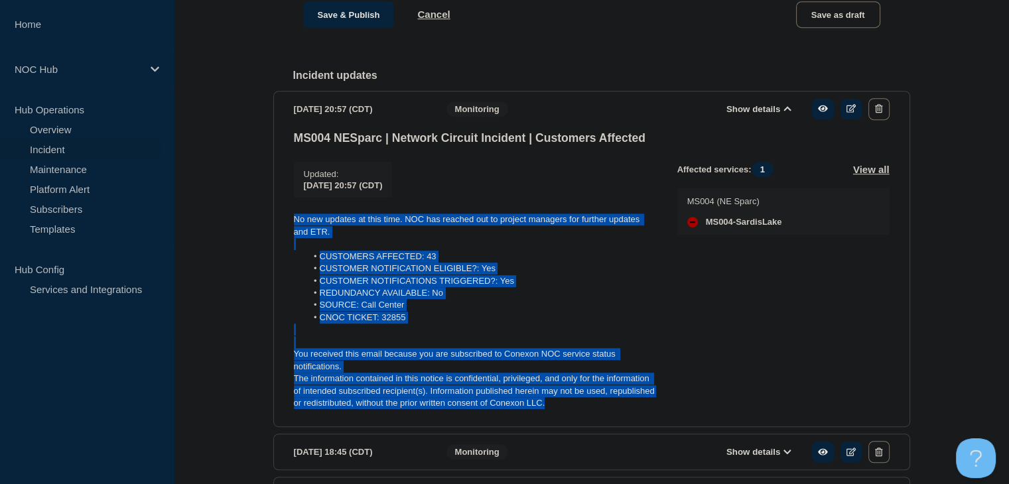
drag, startPoint x: 571, startPoint y: 422, endPoint x: 288, endPoint y: 225, distance: 344.4
click at [288, 225] on section "2025-10-08 20:57 (CDT) Show details Monitoring MS004 NESparc | Network Circuit …" at bounding box center [591, 259] width 637 height 337
copy div "No new updates at this time. NOC has reached out to project managers for furthe…"
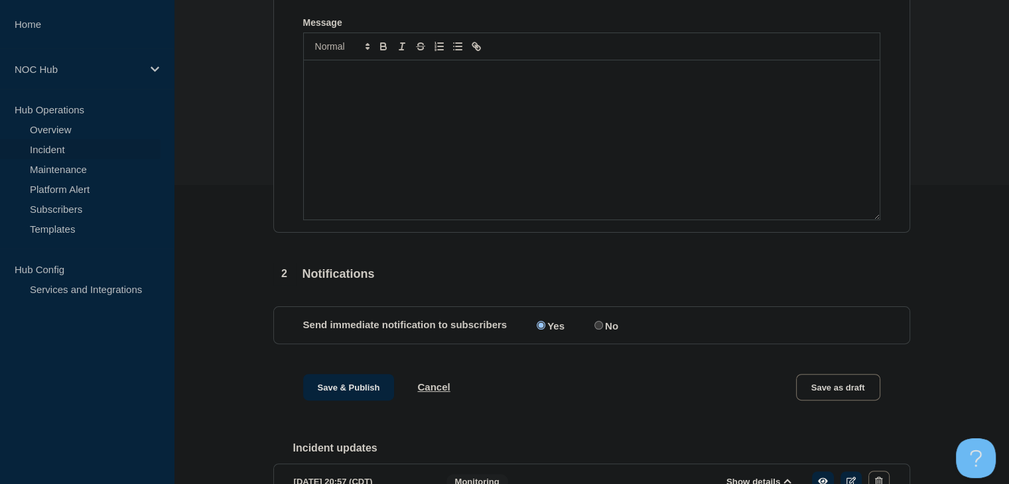
scroll to position [208, 0]
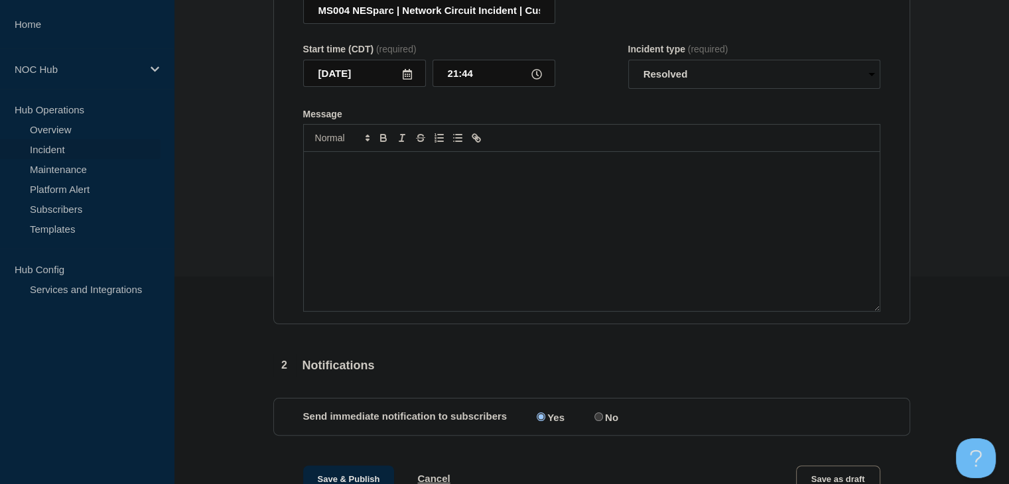
click at [351, 257] on div "Message" at bounding box center [592, 231] width 576 height 159
paste div "Message"
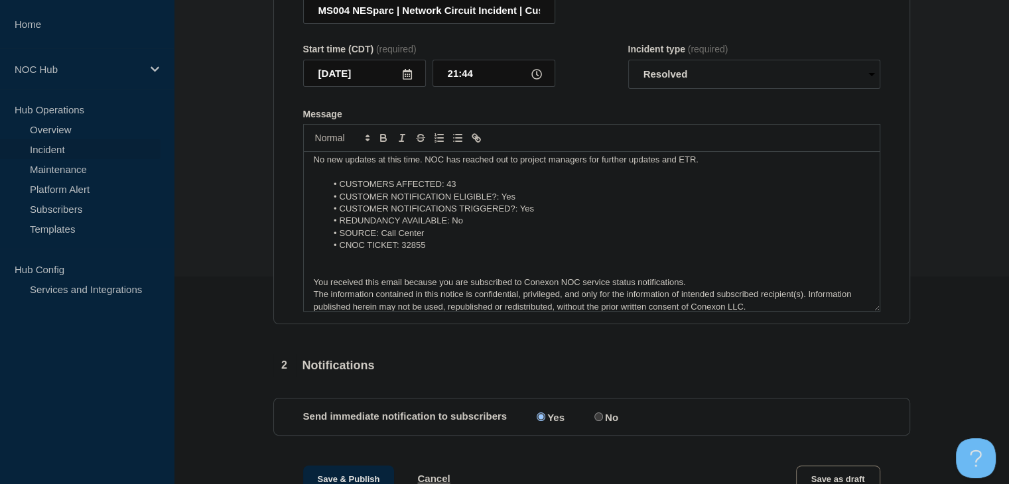
scroll to position [0, 0]
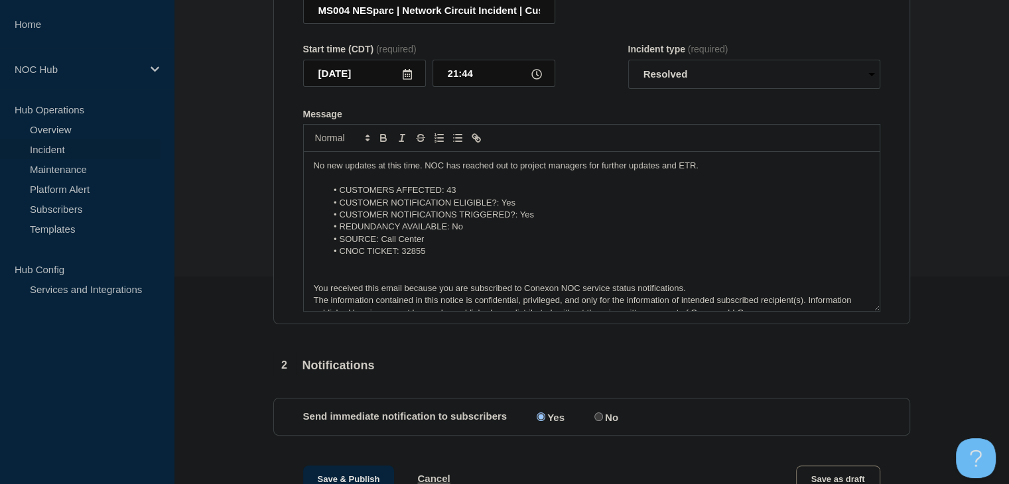
click at [344, 172] on p "No new updates at this time. NOC has reached out to project managers for furthe…" at bounding box center [592, 166] width 556 height 12
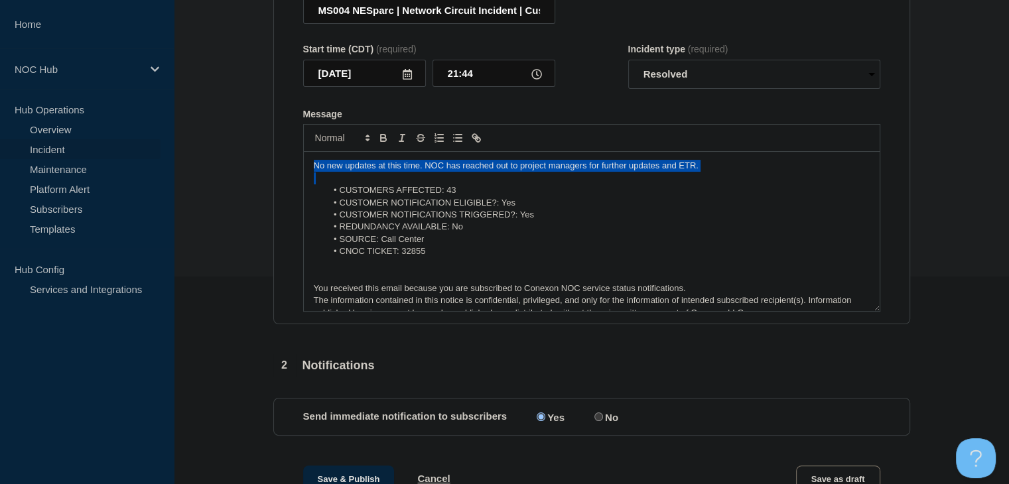
click at [344, 172] on p "No new updates at this time. NOC has reached out to project managers for furthe…" at bounding box center [592, 166] width 556 height 12
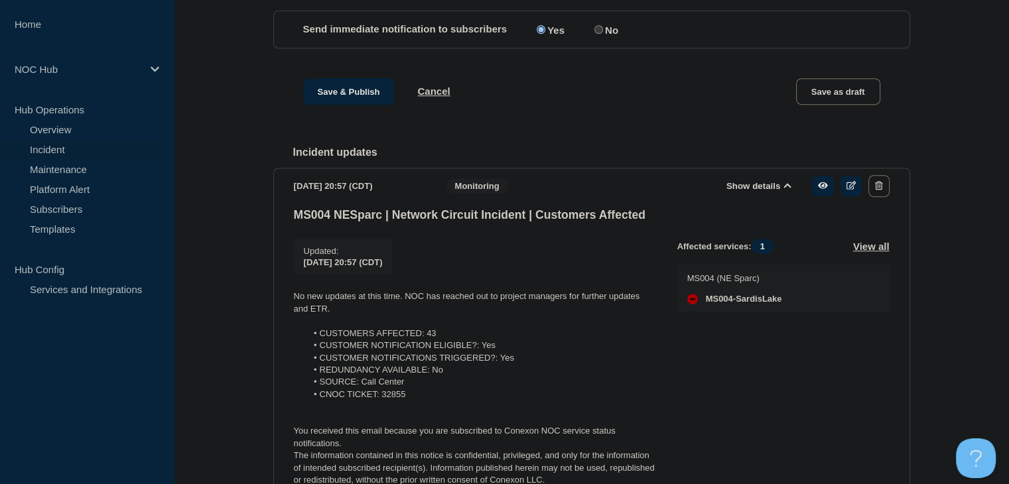
scroll to position [511, 0]
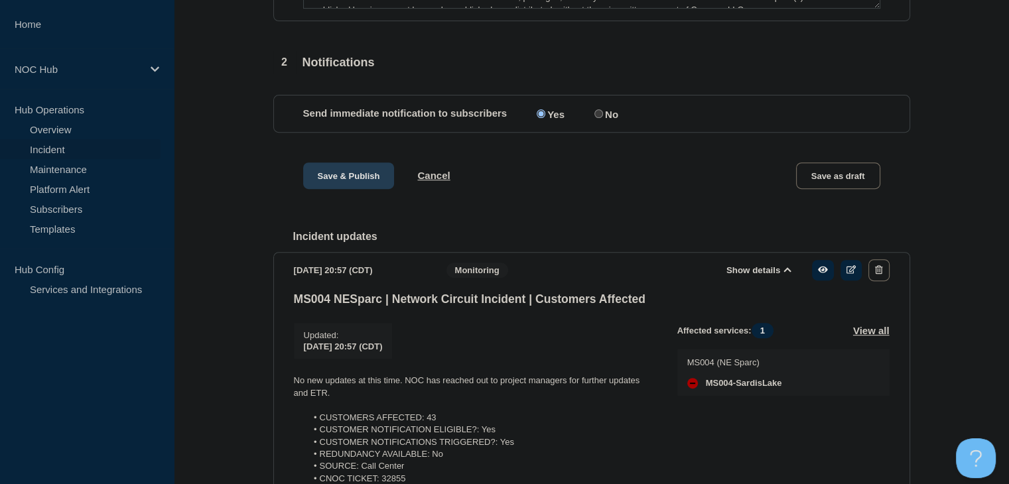
click at [340, 188] on button "Save & Publish" at bounding box center [349, 175] width 92 height 27
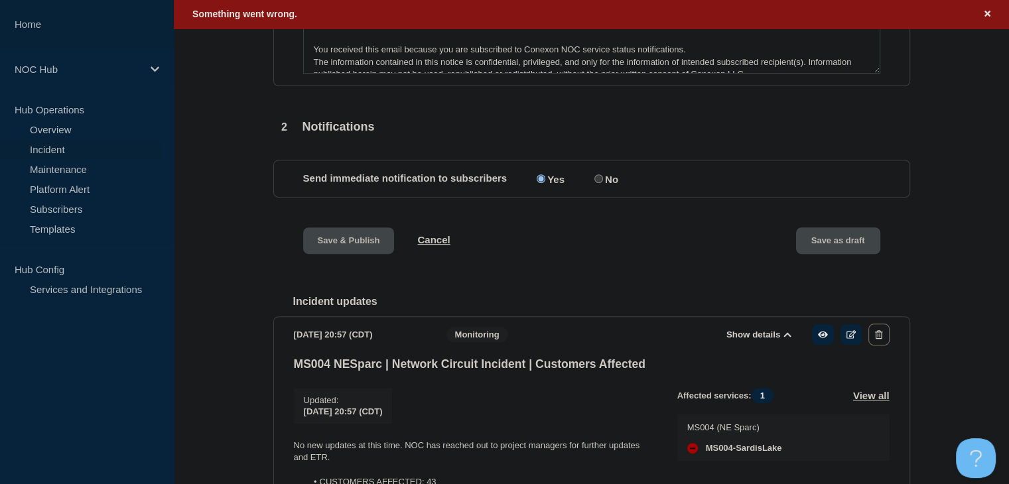
scroll to position [472, 0]
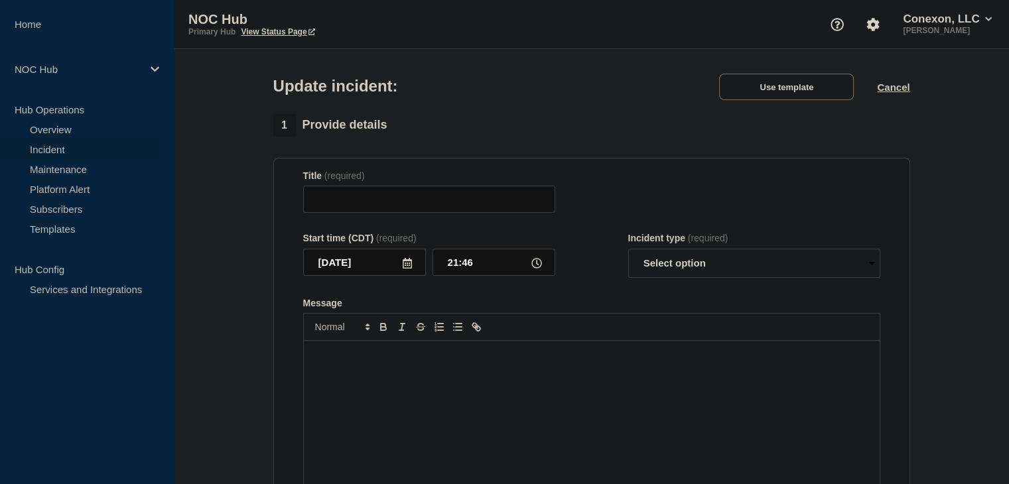
type input "MS004 NESparc | Network Circuit Incident | Customers Affected"
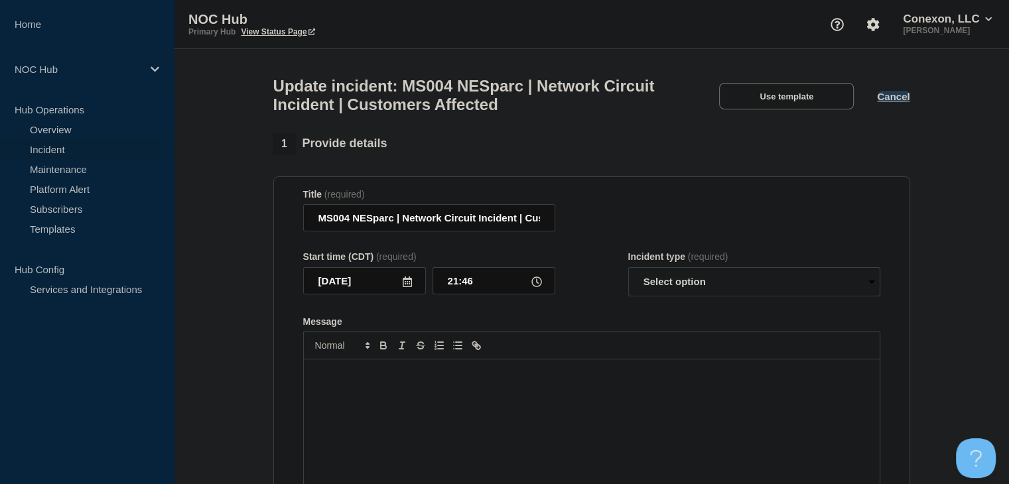
click at [907, 99] on button "Cancel" at bounding box center [893, 96] width 32 height 11
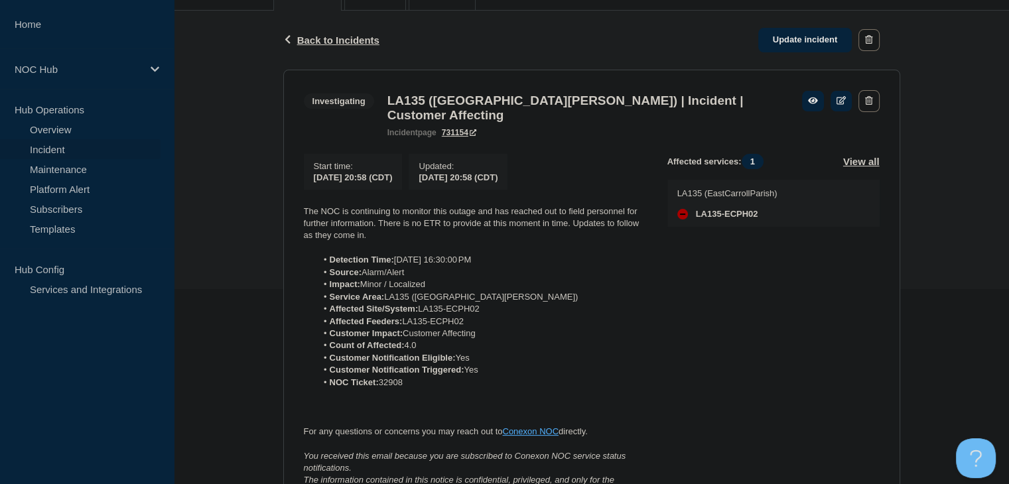
scroll to position [265, 0]
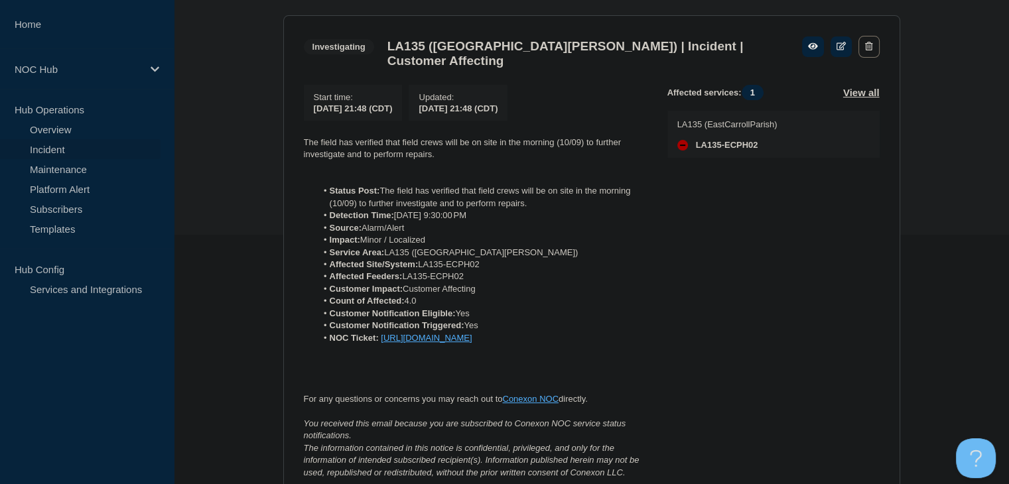
scroll to position [133, 0]
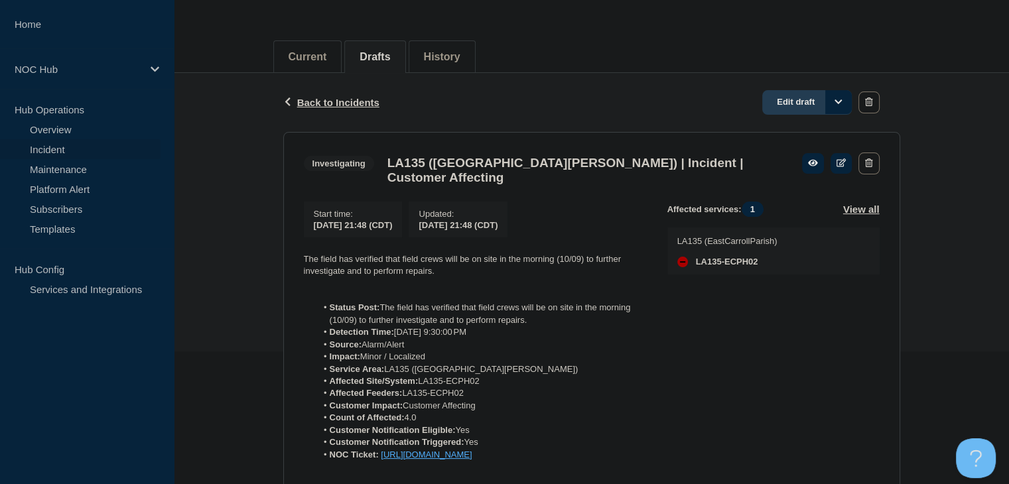
click at [788, 101] on link "Edit draft" at bounding box center [807, 102] width 90 height 25
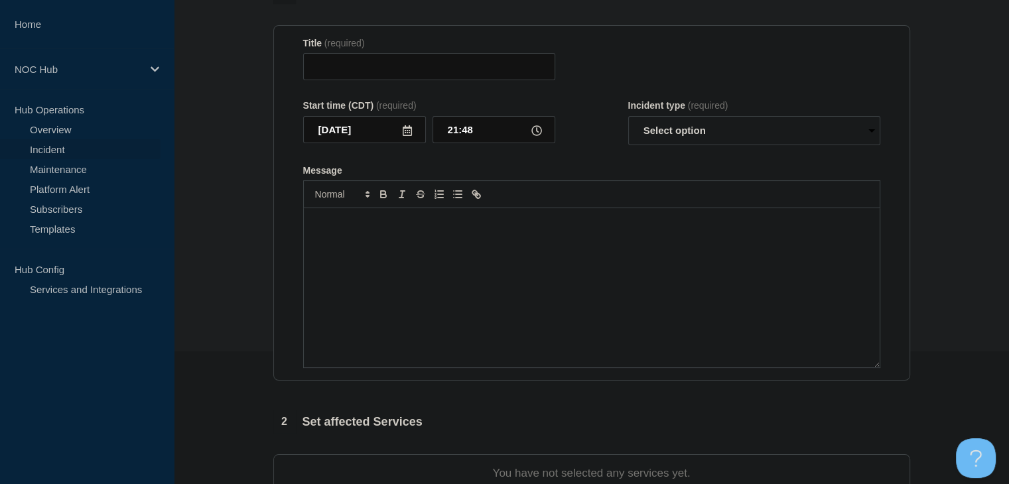
type input "LA135 (East Carroll Parish) | Incident | Customer Affecting"
select select "investigating"
radio input "false"
radio input "true"
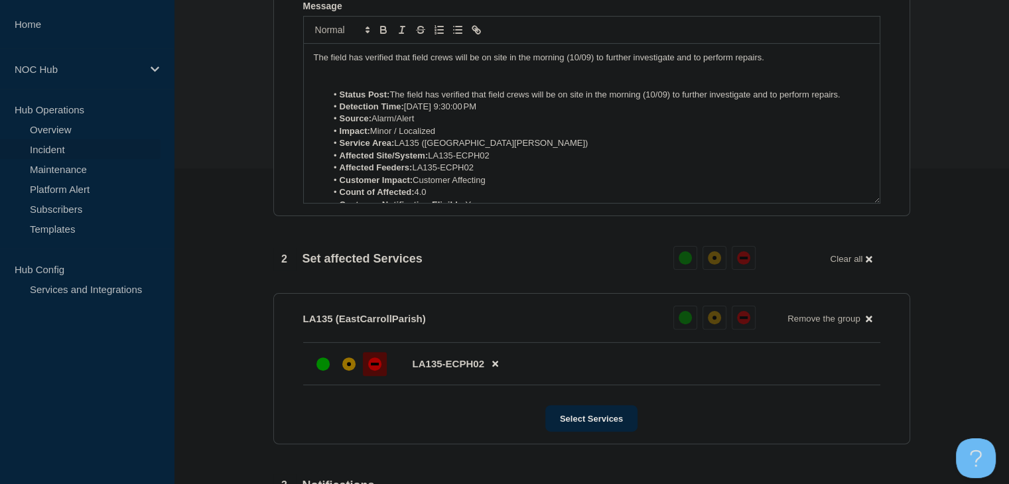
scroll to position [507, 0]
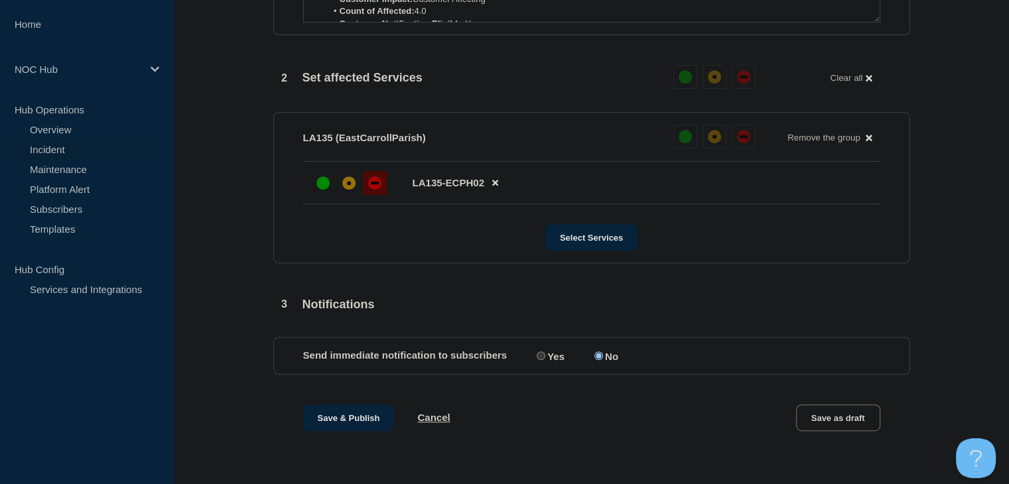
click at [554, 355] on label "Yes" at bounding box center [548, 355] width 31 height 13
click at [545, 355] on input "Yes" at bounding box center [540, 355] width 9 height 9
radio input "true"
radio input "false"
click at [334, 422] on button "Save & Publish" at bounding box center [349, 418] width 92 height 27
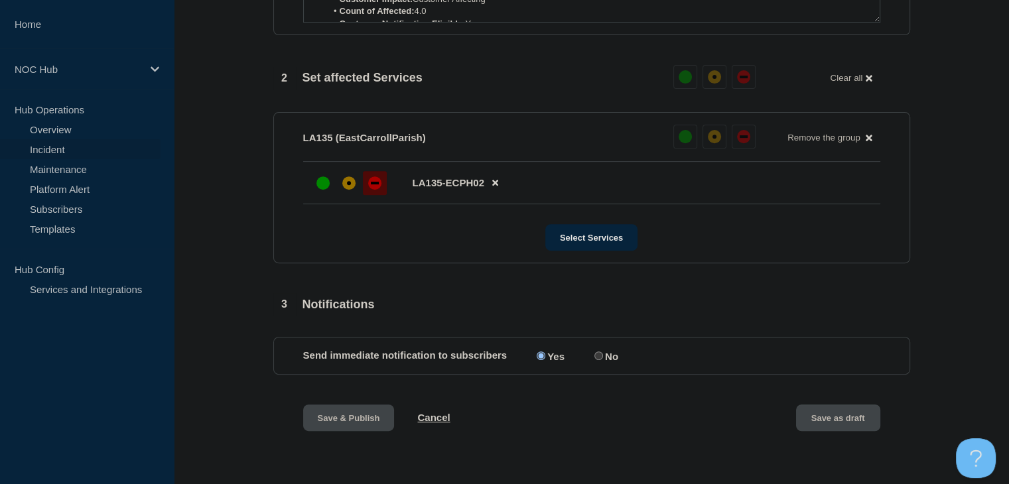
scroll to position [0, 0]
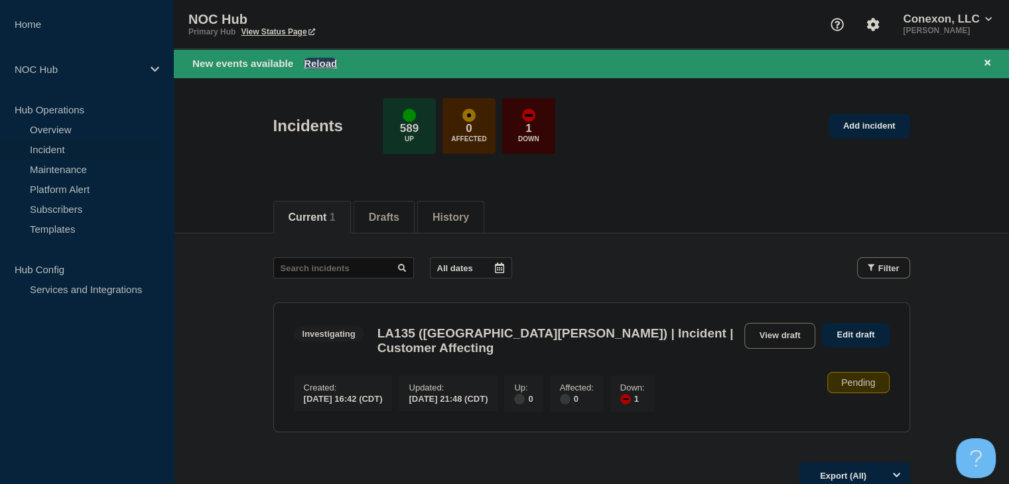
click at [329, 62] on button "Reload" at bounding box center [320, 63] width 33 height 11
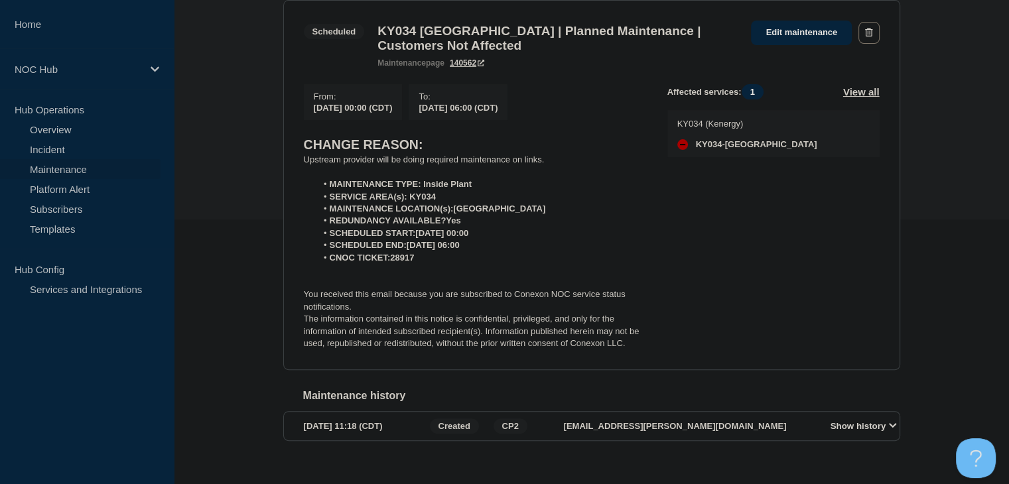
scroll to position [265, 0]
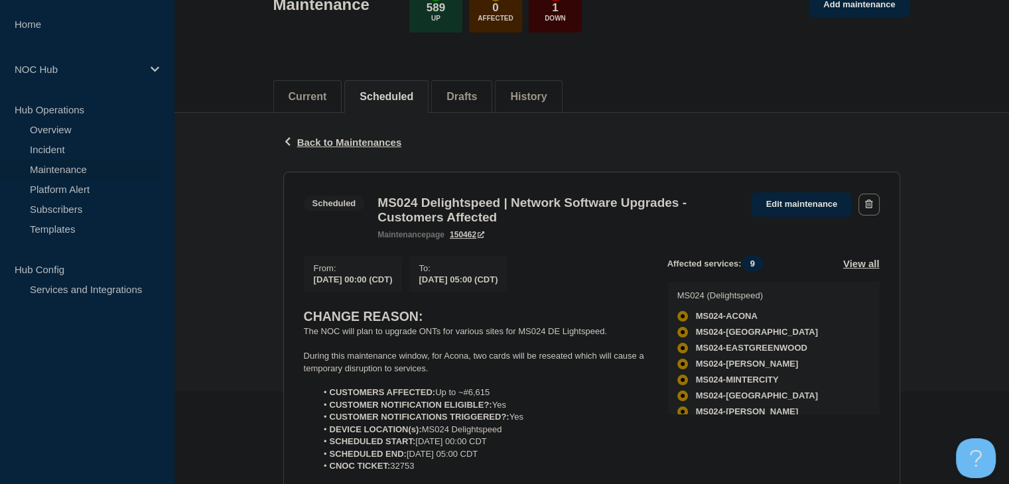
scroll to position [199, 0]
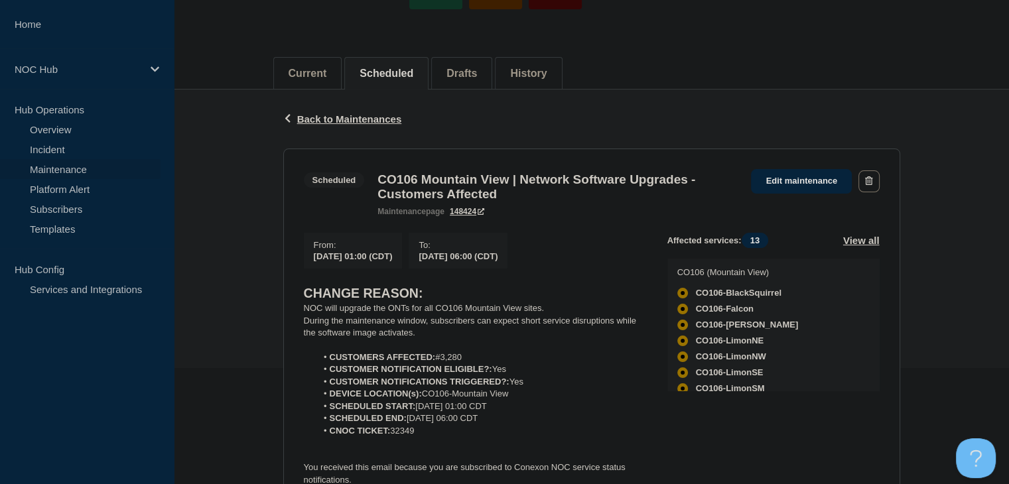
scroll to position [199, 0]
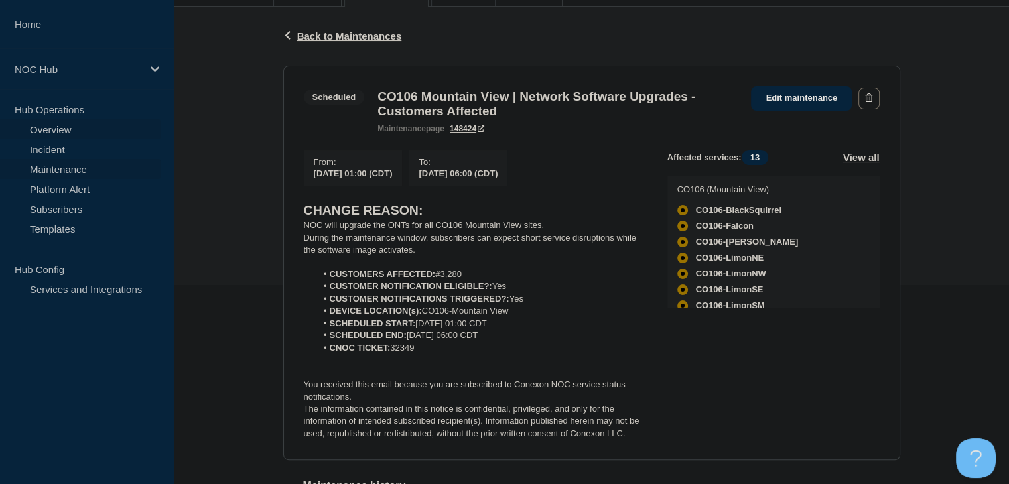
click at [34, 128] on link "Overview" at bounding box center [80, 129] width 160 height 20
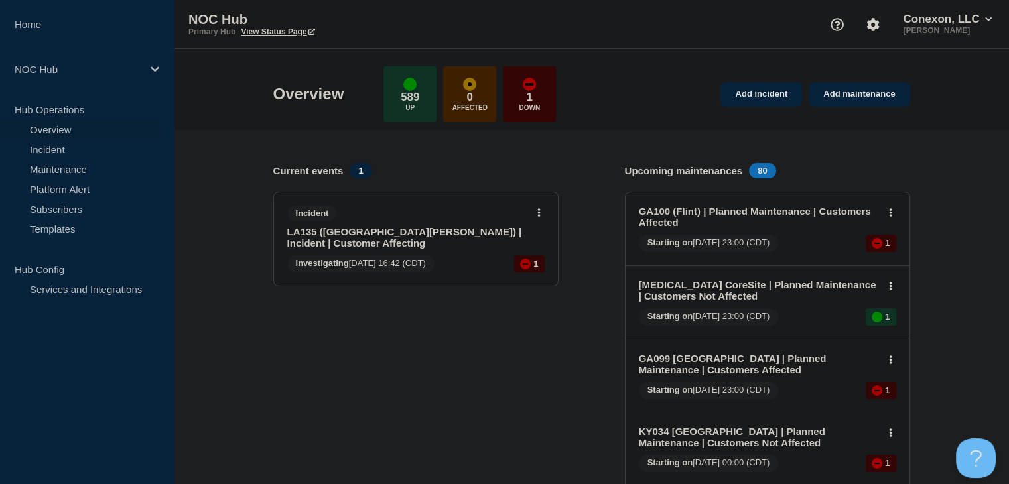
click at [387, 241] on link "LA135 ([GEOGRAPHIC_DATA][PERSON_NAME]) | Incident | Customer Affecting" at bounding box center [406, 237] width 239 height 23
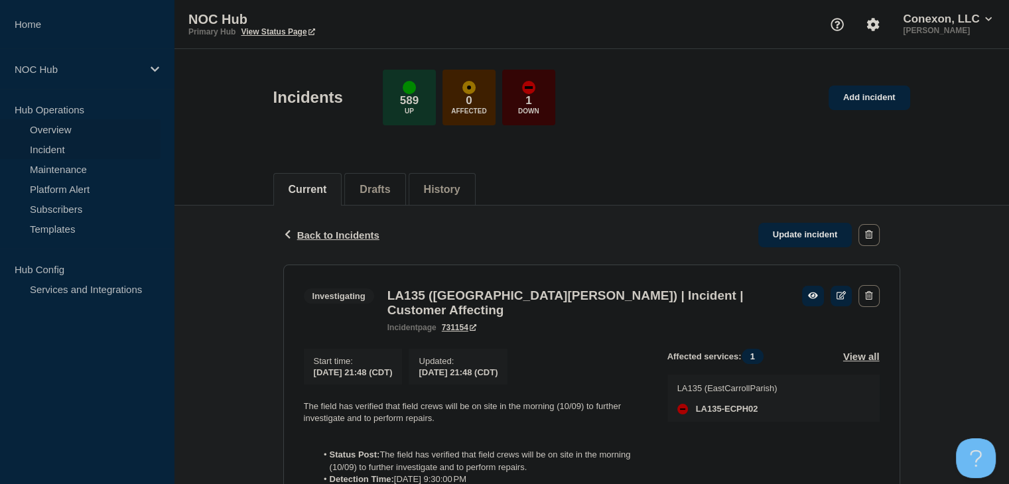
click at [46, 123] on link "Overview" at bounding box center [80, 129] width 160 height 20
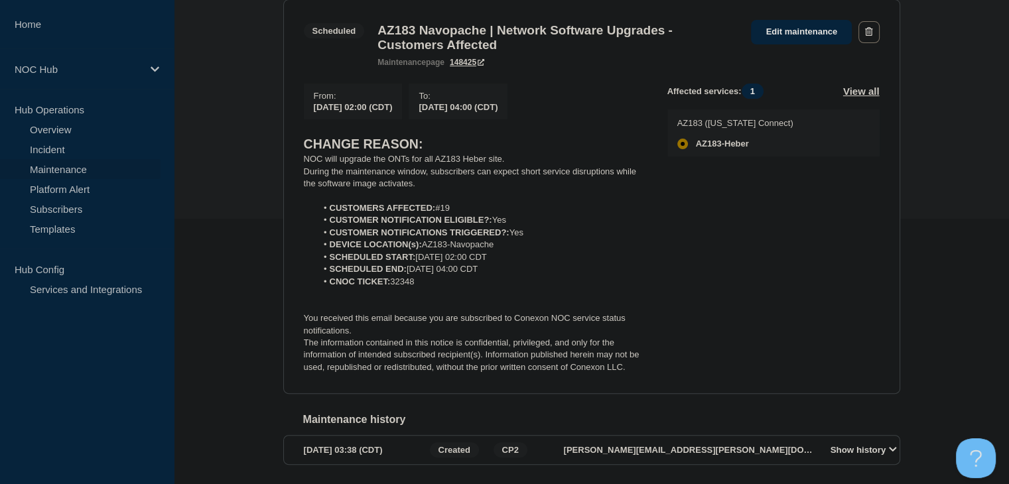
scroll to position [199, 0]
